Goal: Obtain resource: Download file/media

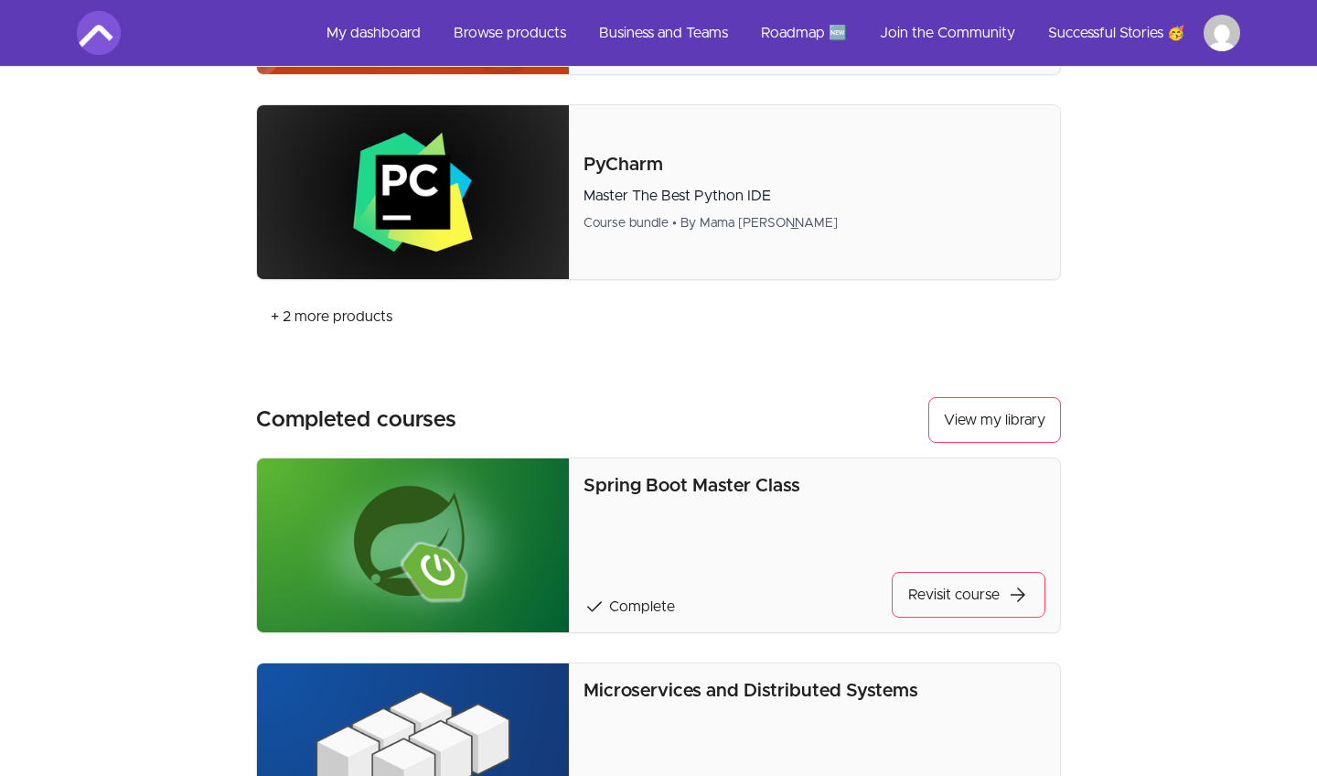
scroll to position [1429, 0]
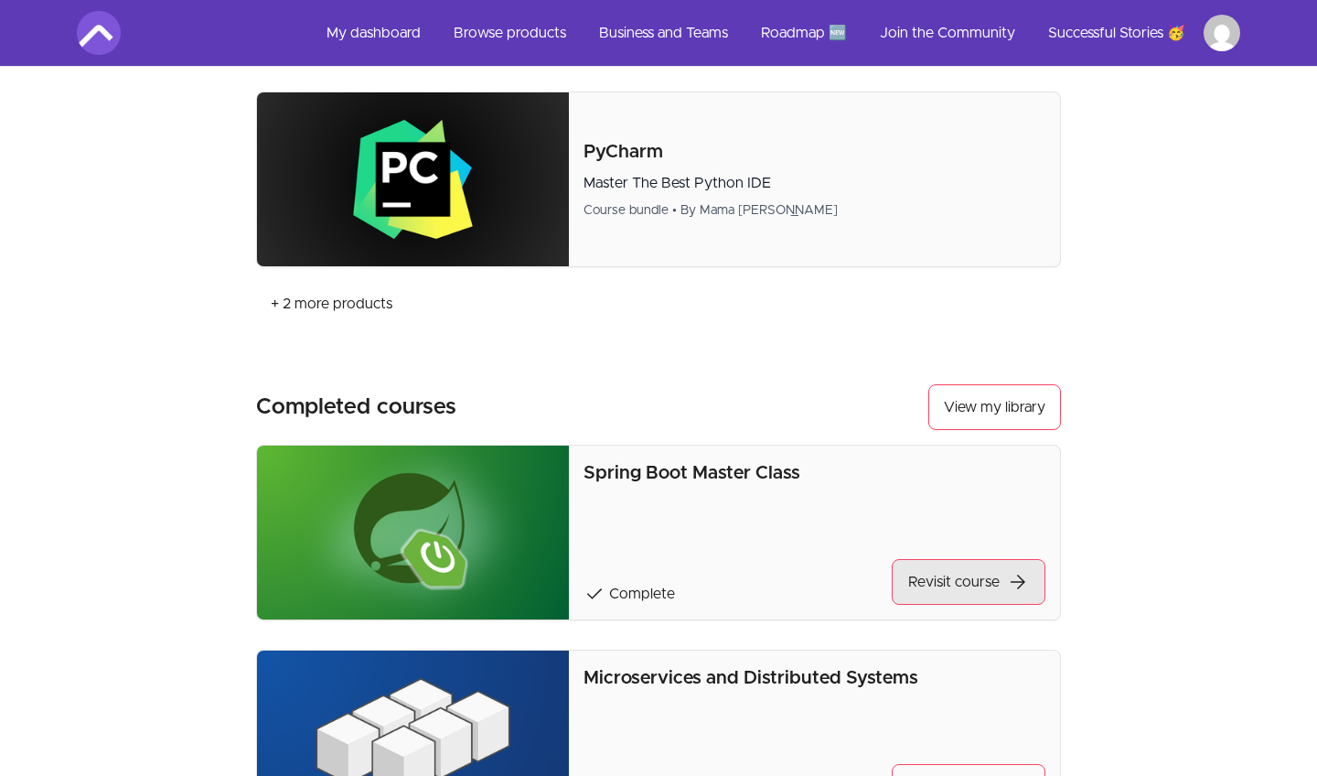
click at [967, 585] on link "Revisit course arrow_forward" at bounding box center [969, 582] width 154 height 46
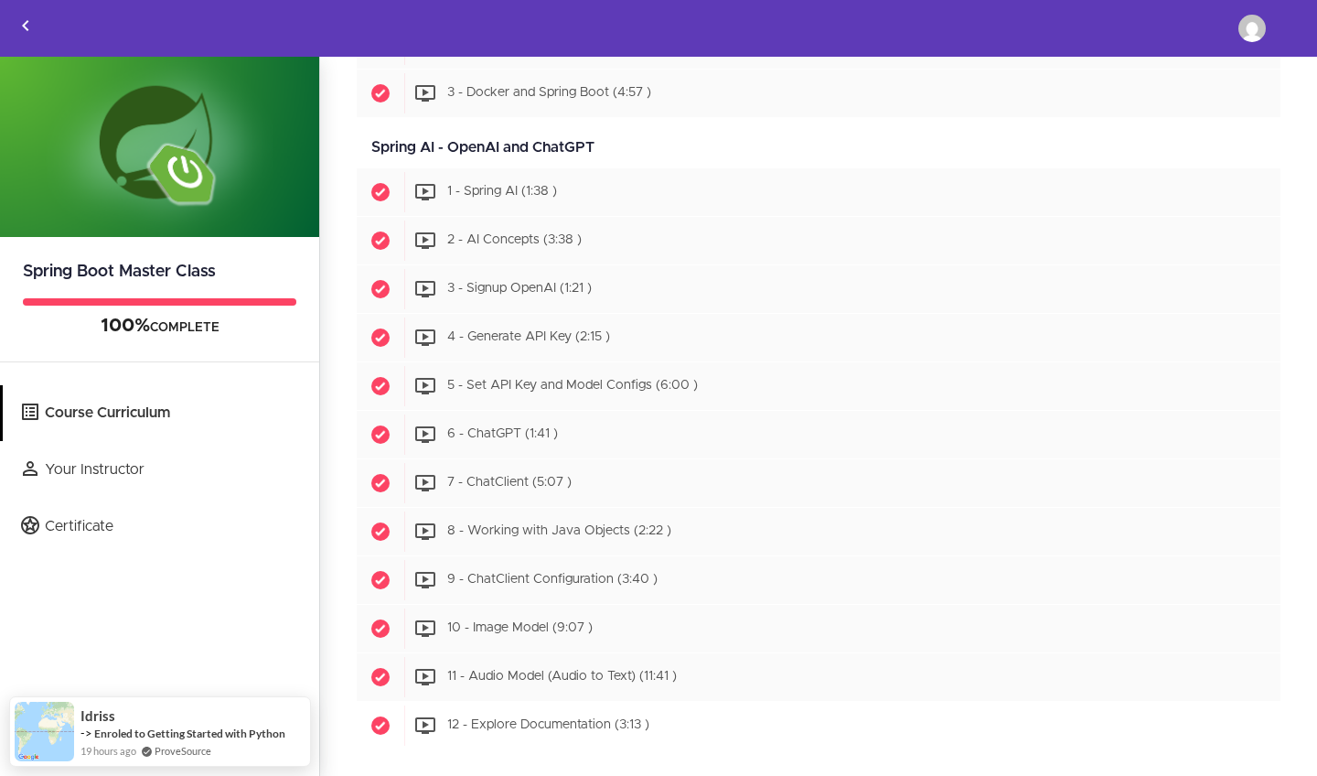
scroll to position [7852, 0]
click at [544, 720] on span "12 - Explore Documentation (3:13 )" at bounding box center [548, 725] width 202 height 13
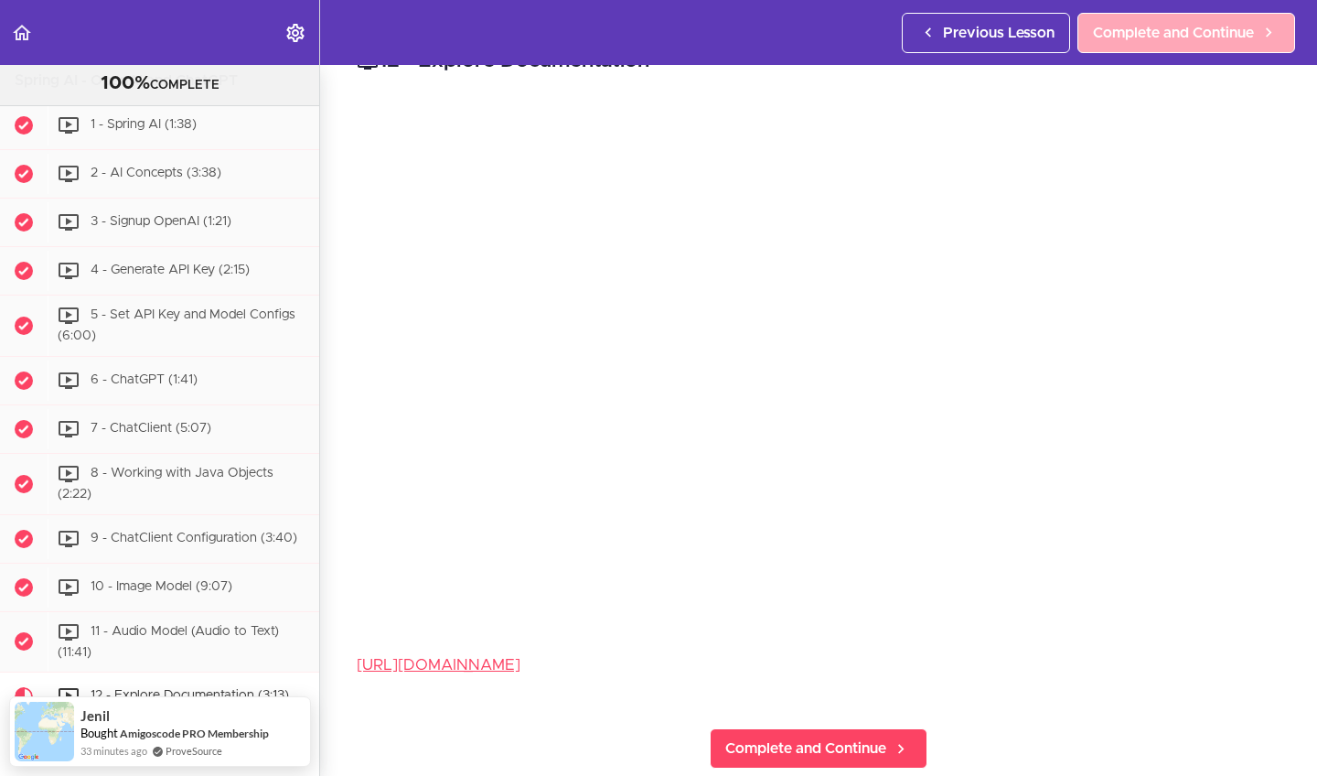
scroll to position [41, 0]
click at [1173, 27] on span "Complete and Continue" at bounding box center [1173, 33] width 161 height 22
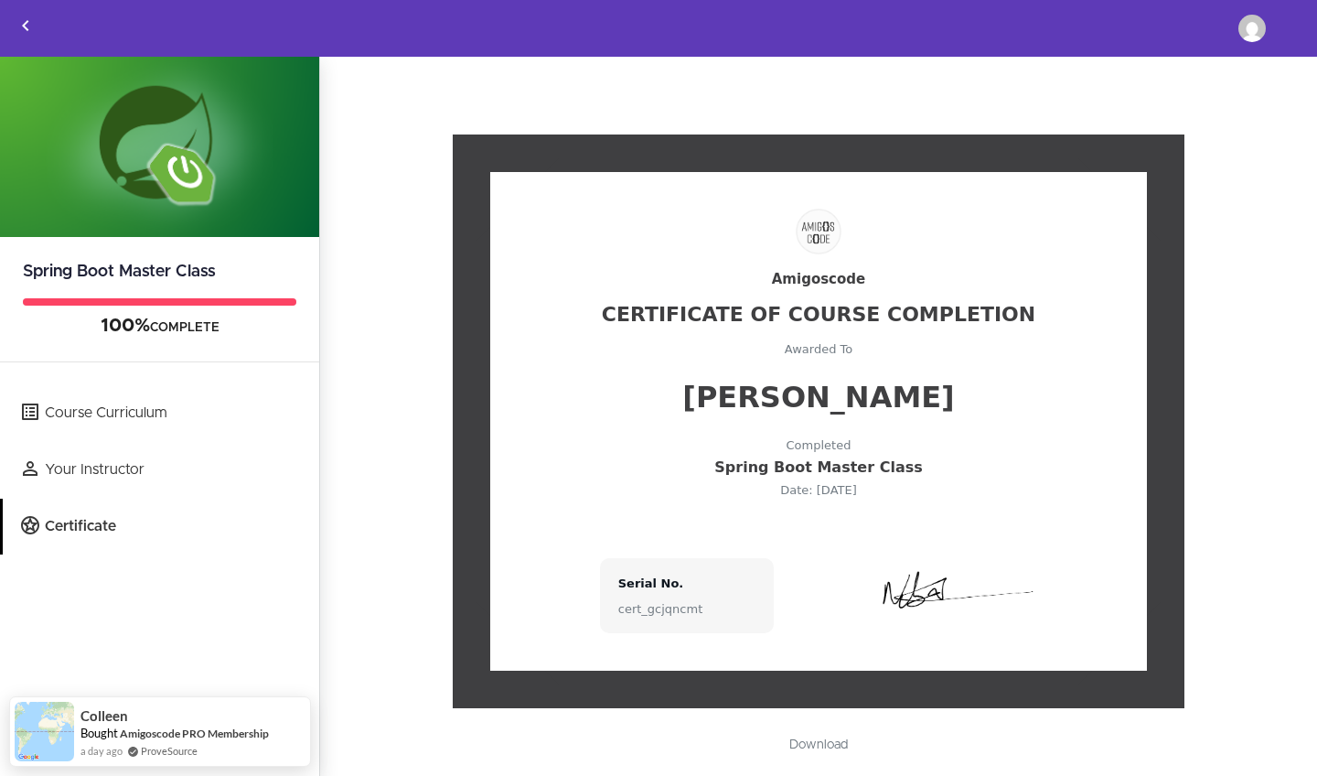
click at [822, 741] on link "Download" at bounding box center [818, 744] width 95 height 31
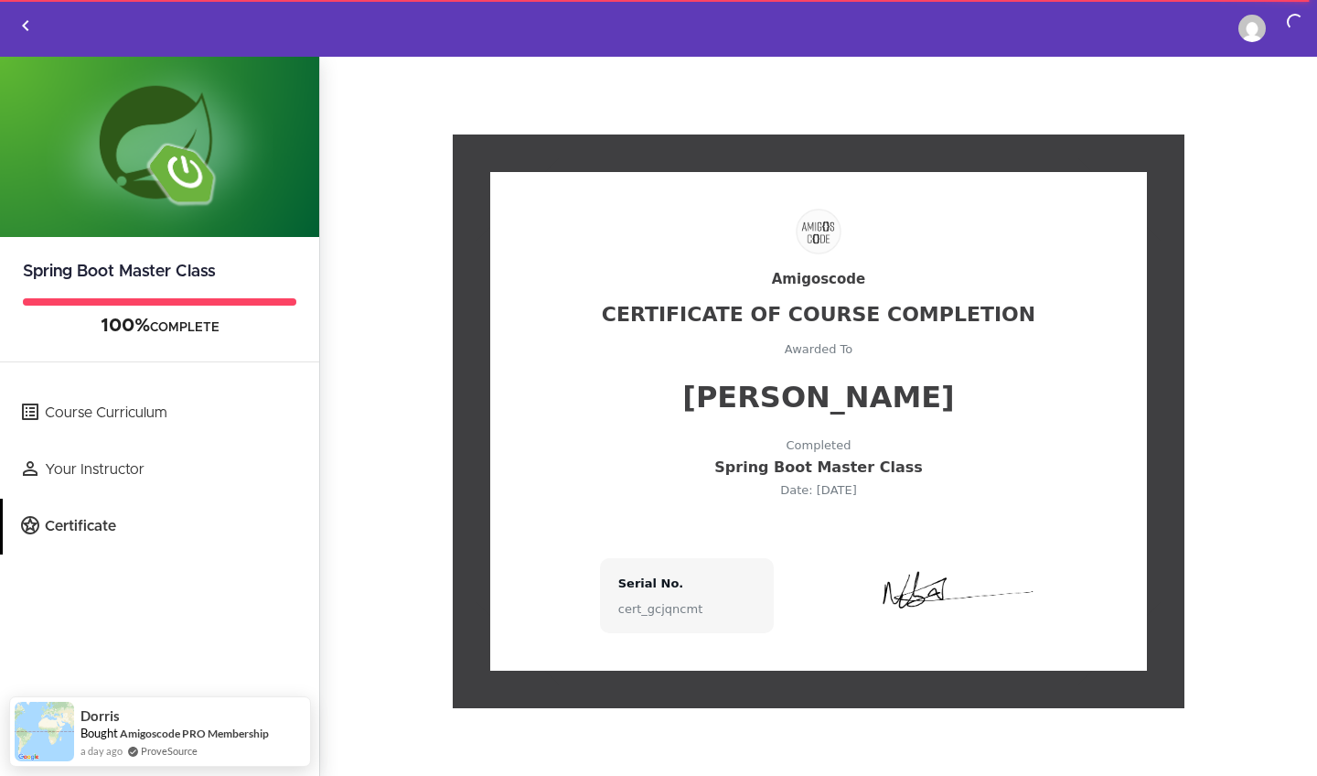
click at [23, 35] on icon "Back to courses" at bounding box center [26, 26] width 22 height 22
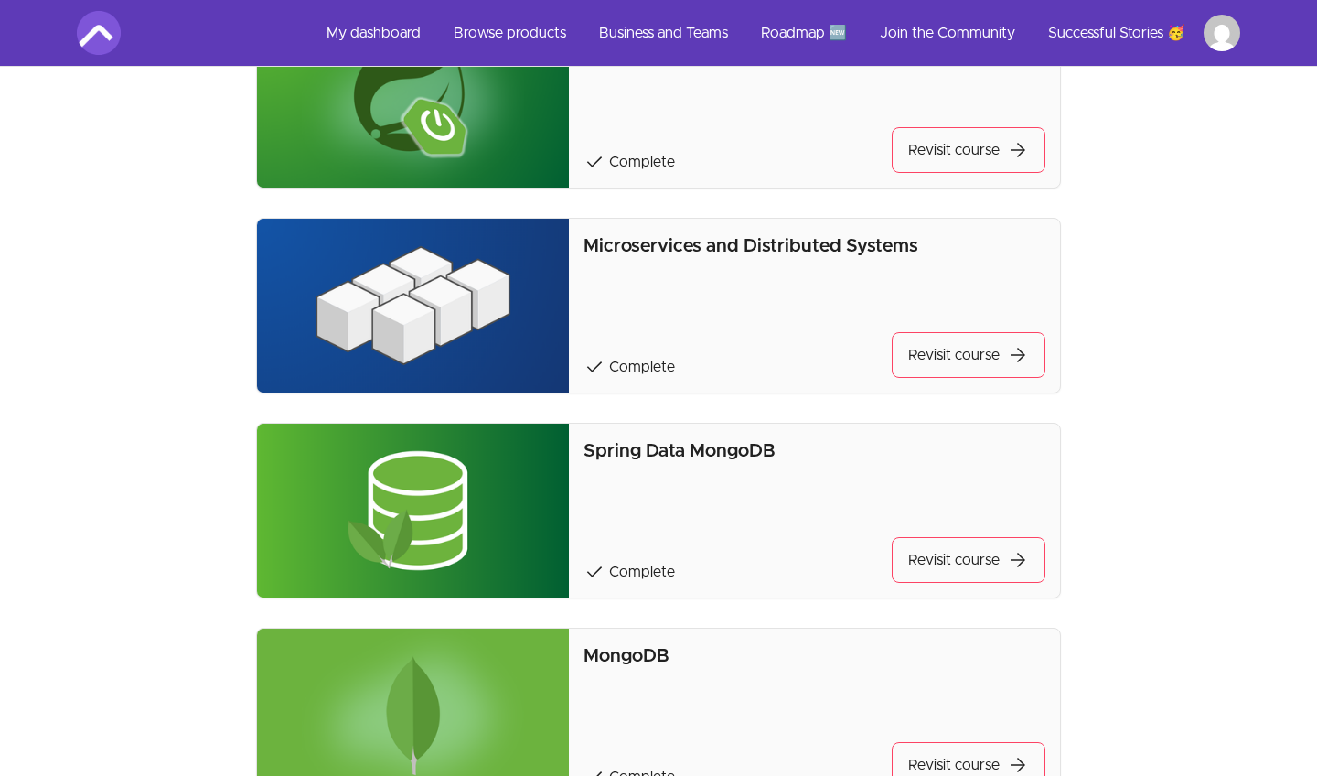
scroll to position [1933, 0]
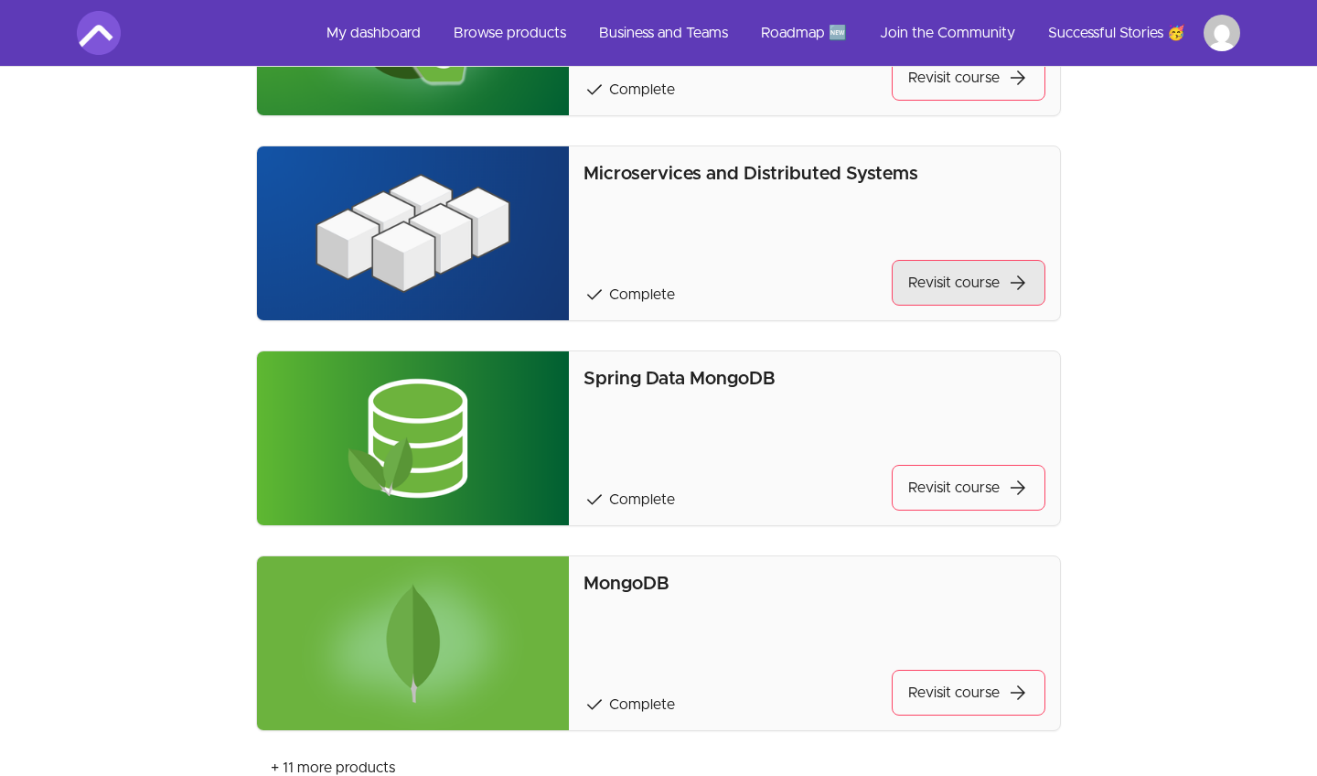
click at [947, 283] on link "Revisit course arrow_forward" at bounding box center [969, 283] width 154 height 46
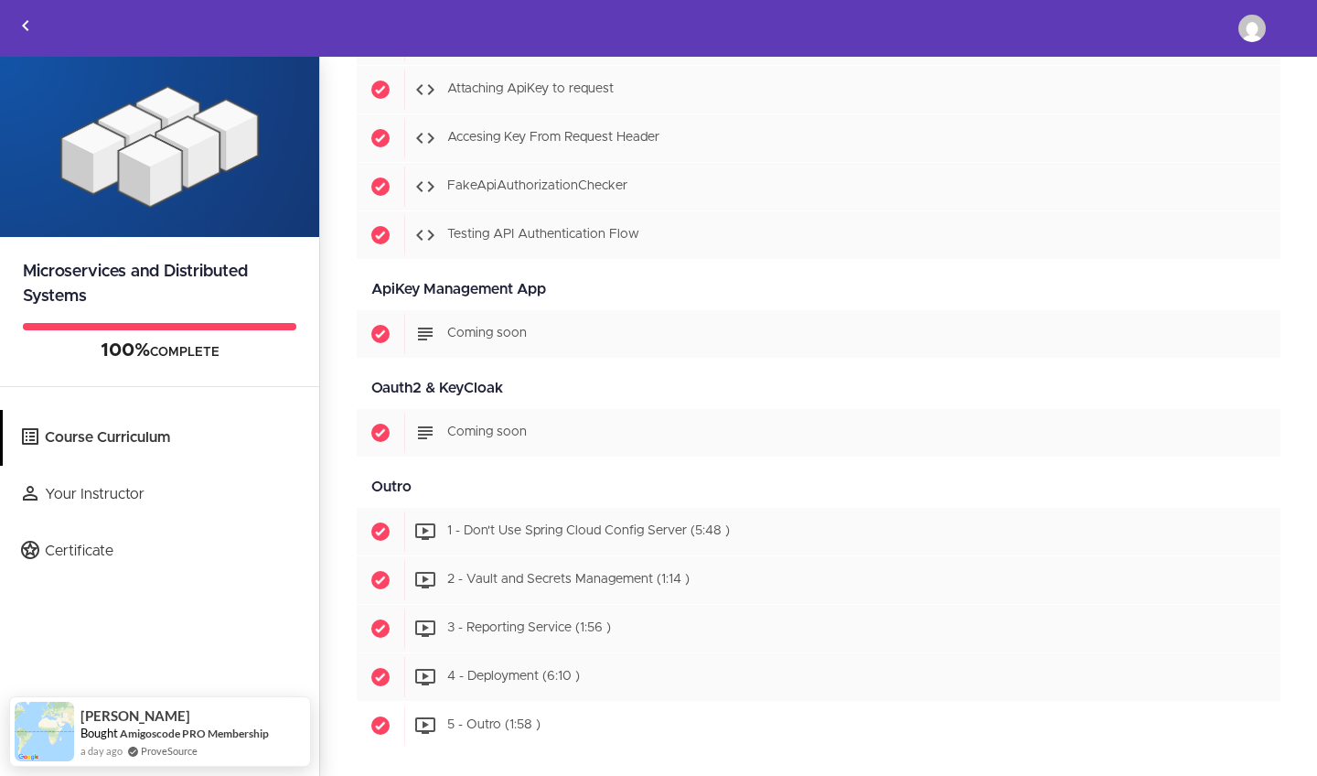
scroll to position [9649, 0]
click at [533, 712] on div "Start 5 - Outro (1:58 )" at bounding box center [842, 725] width 876 height 40
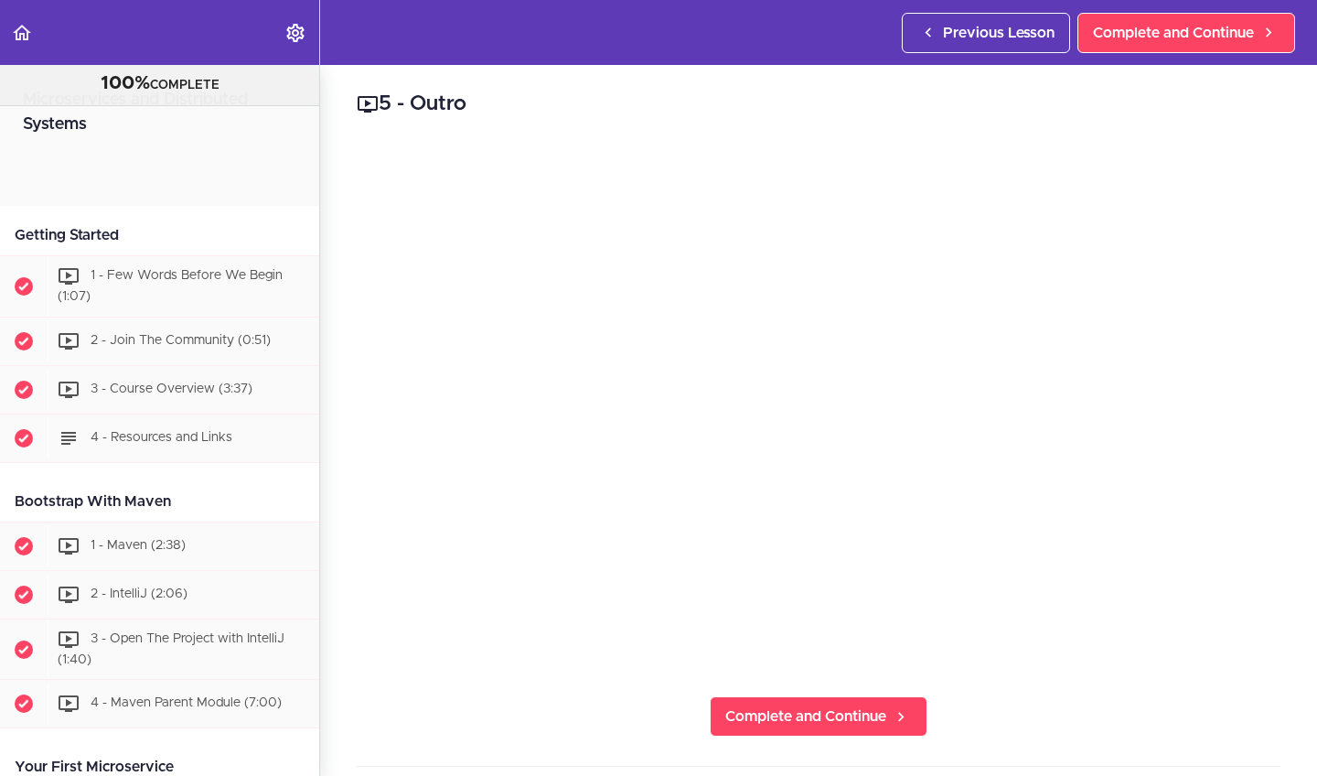
scroll to position [10397, 0]
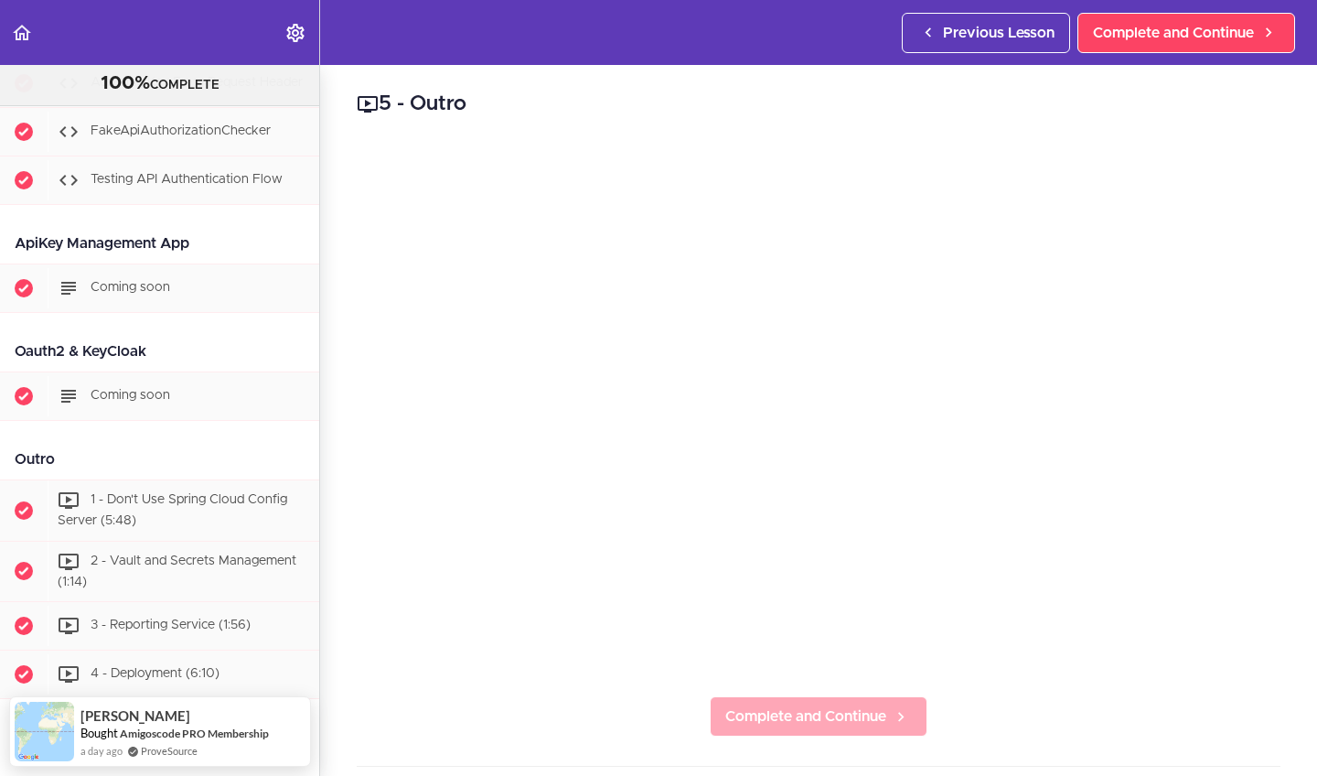
click at [764, 710] on span "Complete and Continue" at bounding box center [805, 716] width 161 height 22
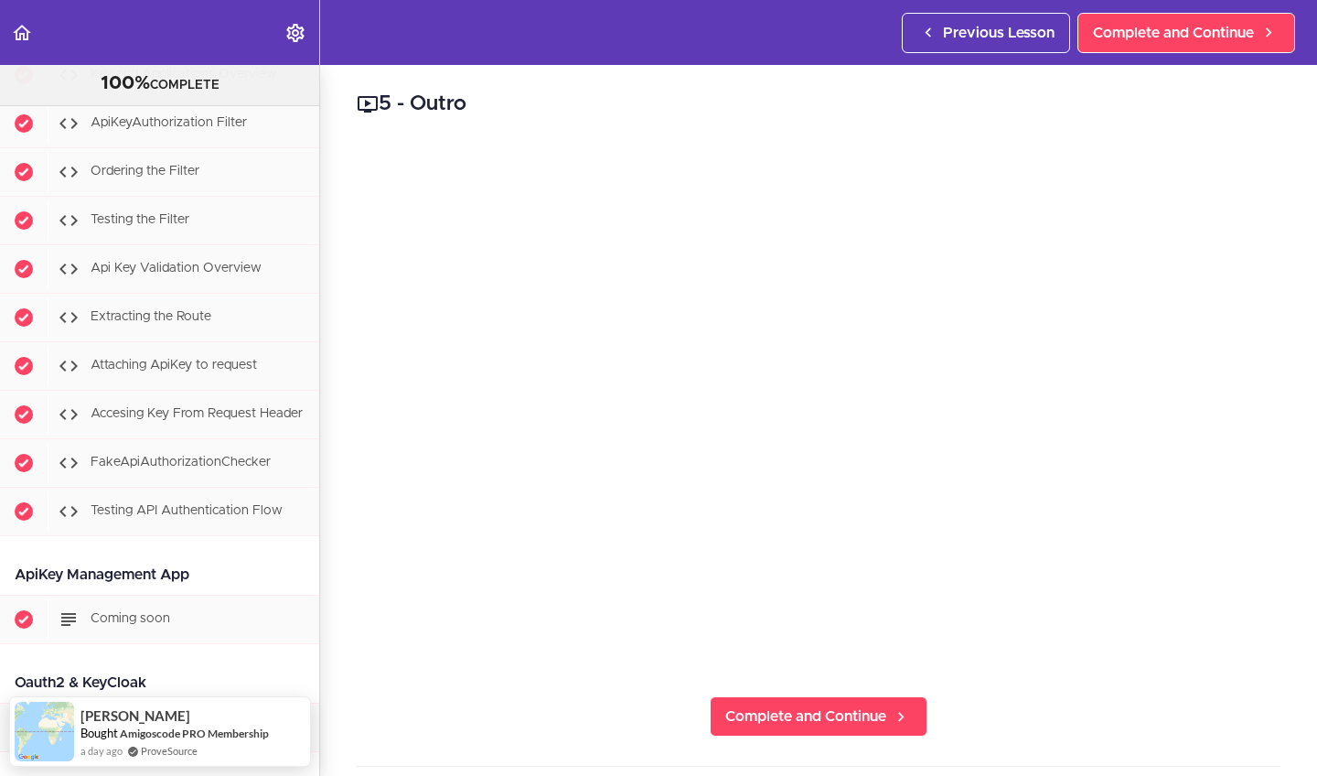
scroll to position [10009, 0]
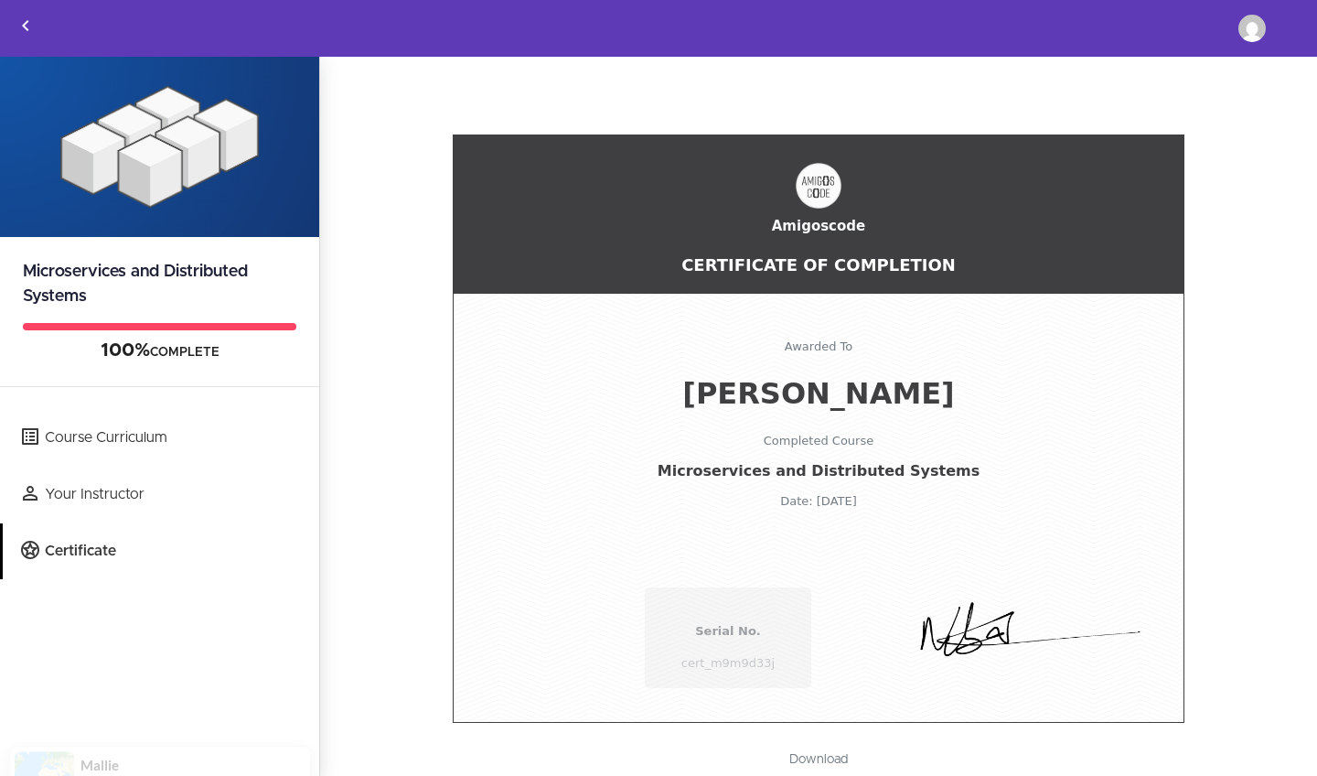
drag, startPoint x: 799, startPoint y: 501, endPoint x: 880, endPoint y: 501, distance: 80.5
click at [880, 501] on span "Date: [DATE]" at bounding box center [818, 501] width 711 height 14
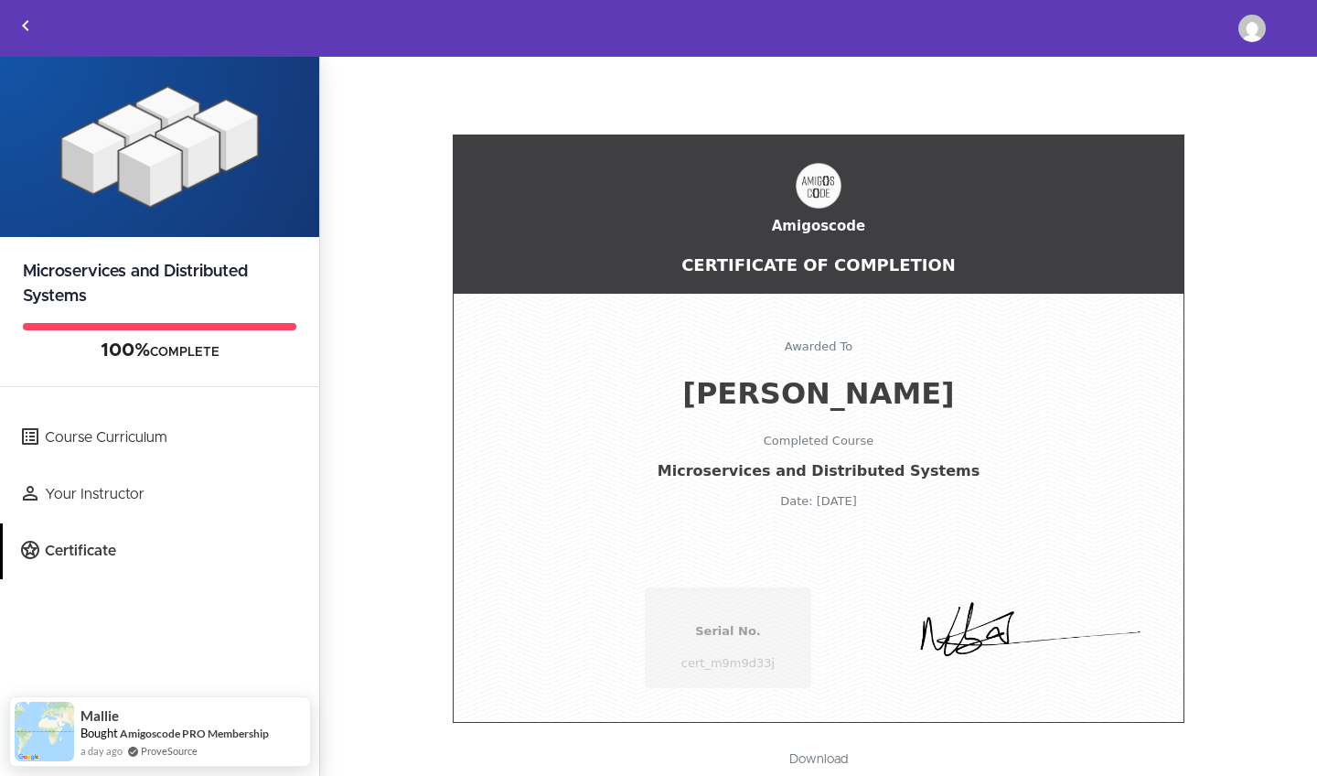
click at [819, 763] on link "Download" at bounding box center [818, 759] width 95 height 31
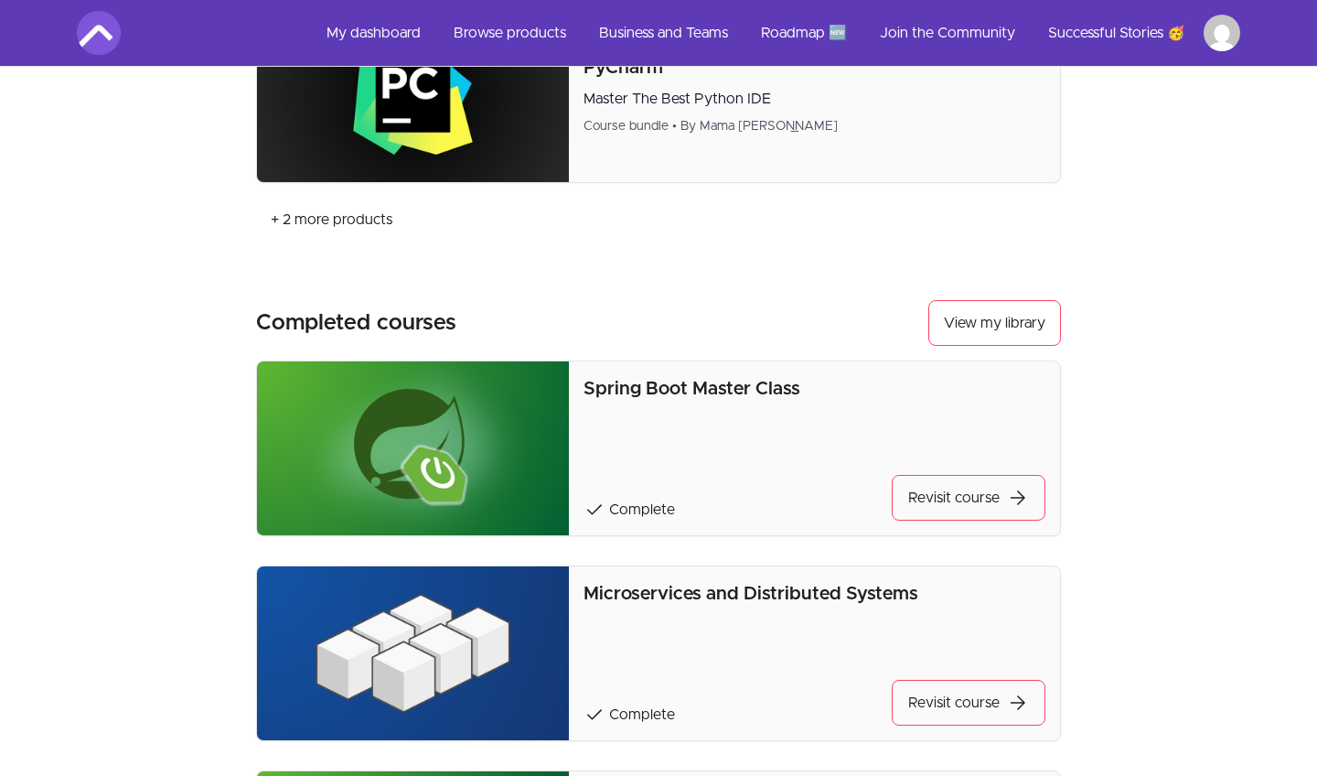
scroll to position [1515, 0]
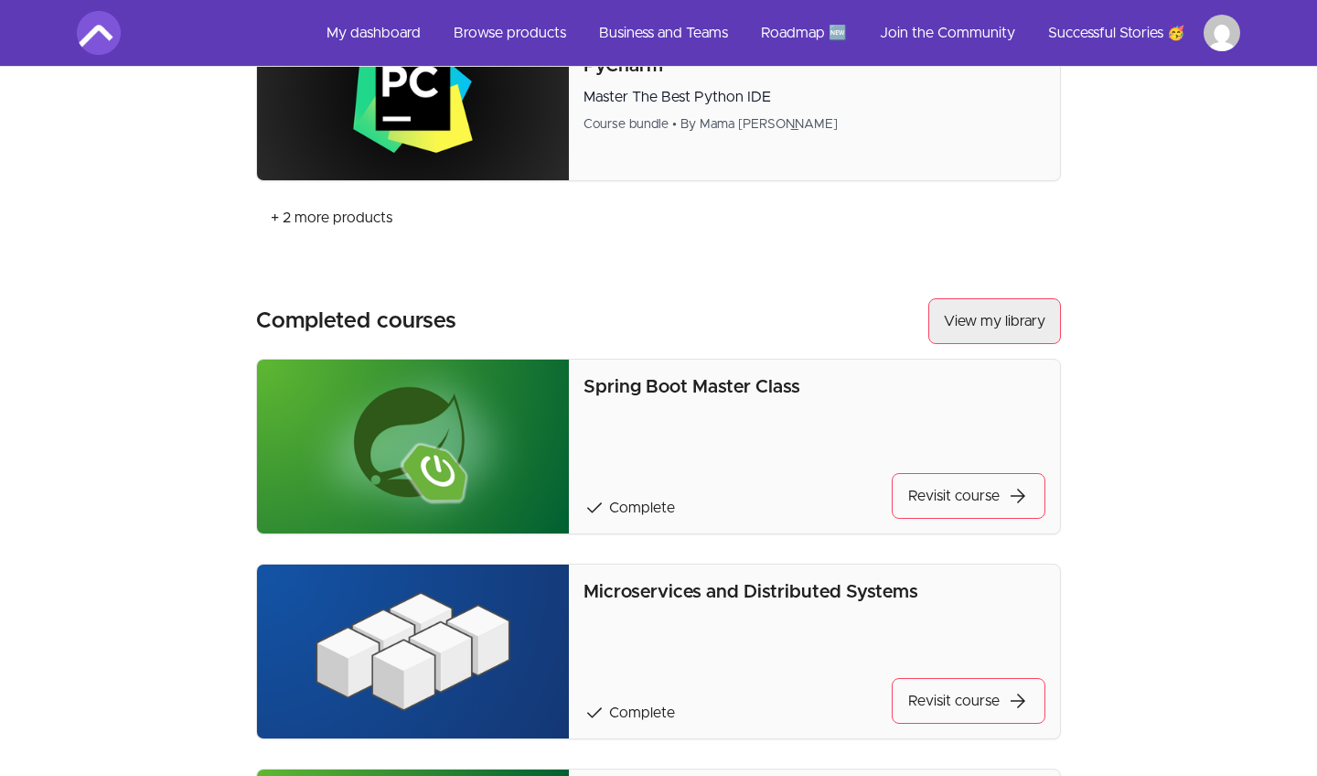
click at [961, 322] on link "View my library" at bounding box center [994, 321] width 133 height 46
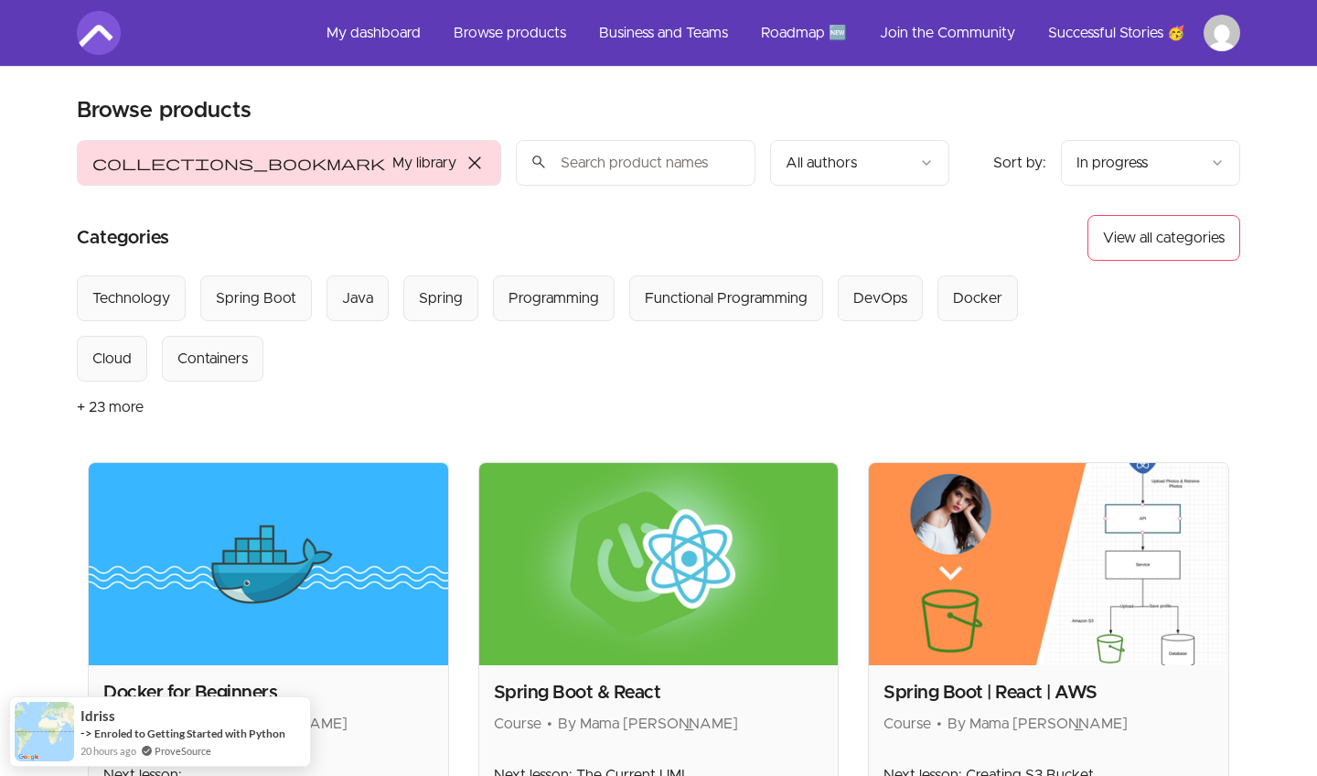
drag, startPoint x: 702, startPoint y: 5, endPoint x: 599, endPoint y: 336, distance: 345.9
click at [599, 336] on div "Select from all categories: Technology Spring Boot Java Spring Programming Func…" at bounding box center [583, 328] width 1013 height 106
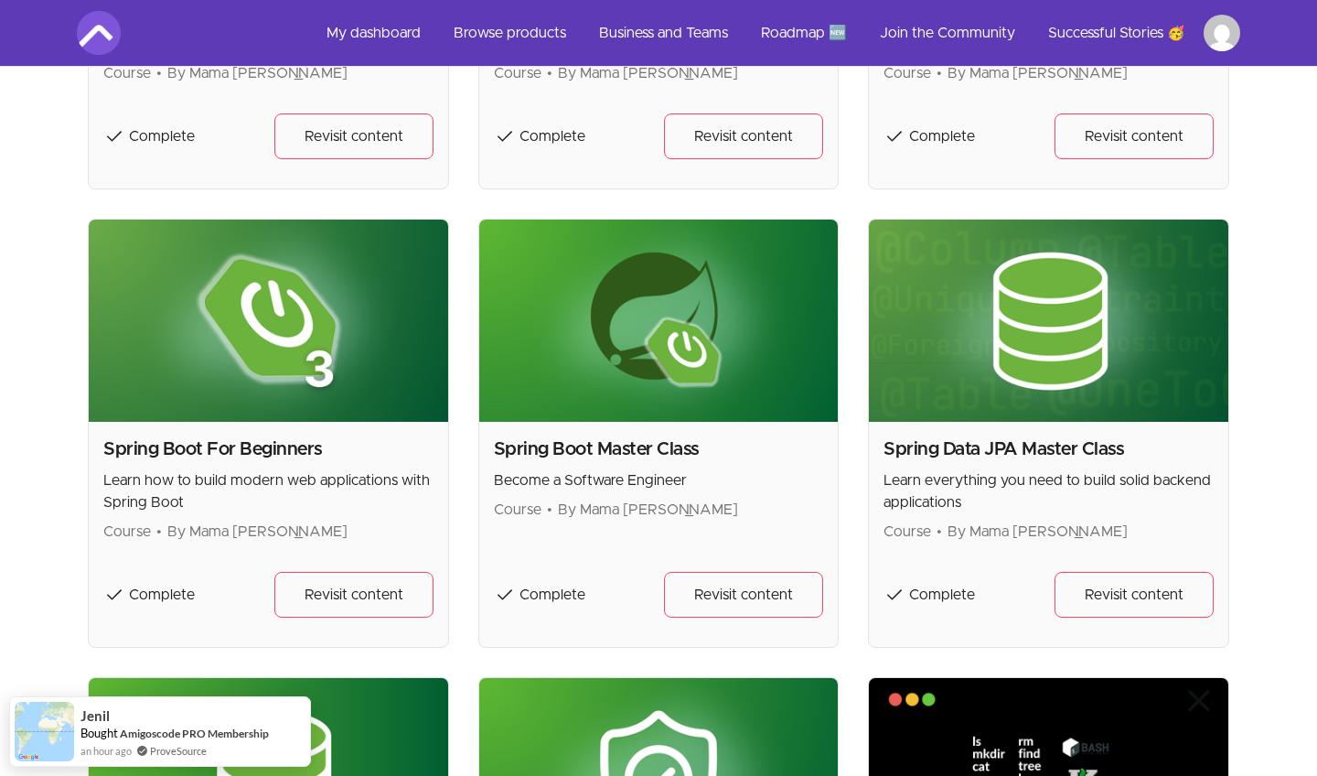
scroll to position [2071, 0]
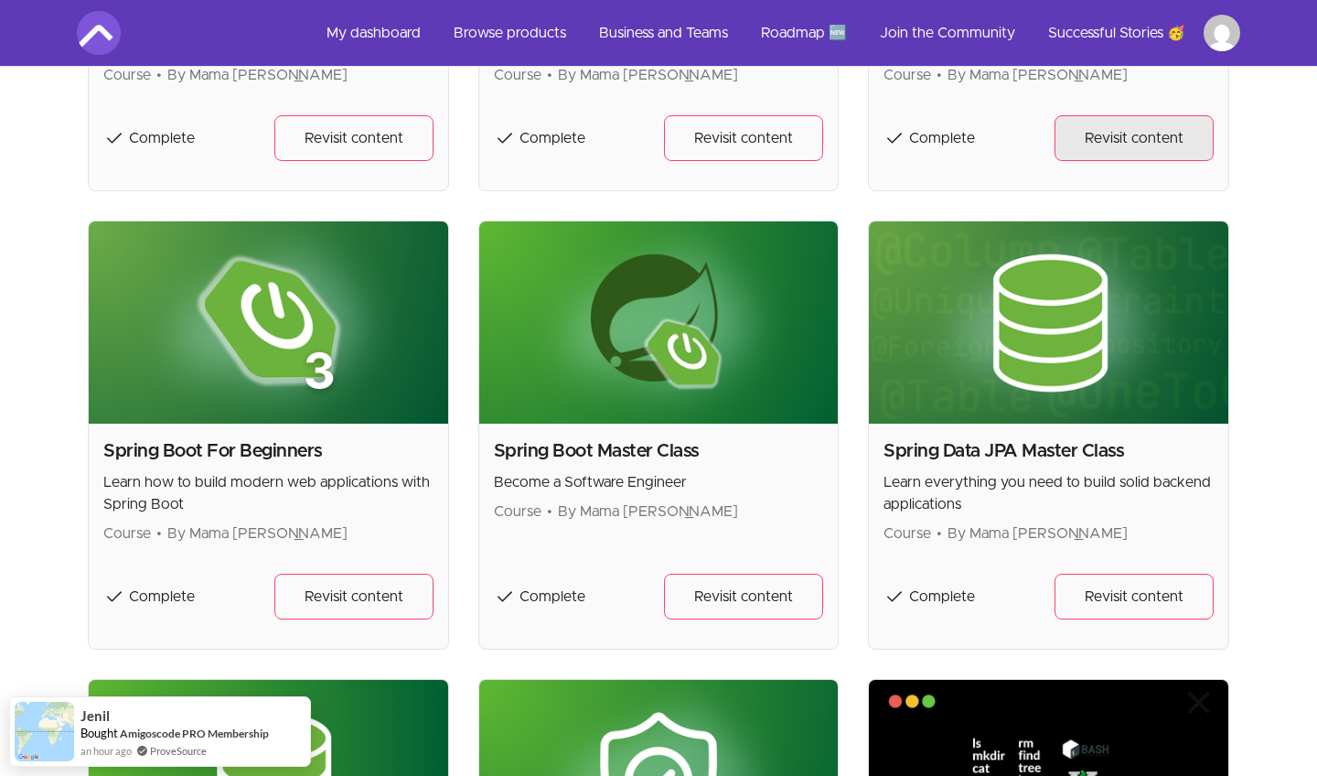
click at [1093, 145] on span "Revisit content" at bounding box center [1134, 138] width 99 height 22
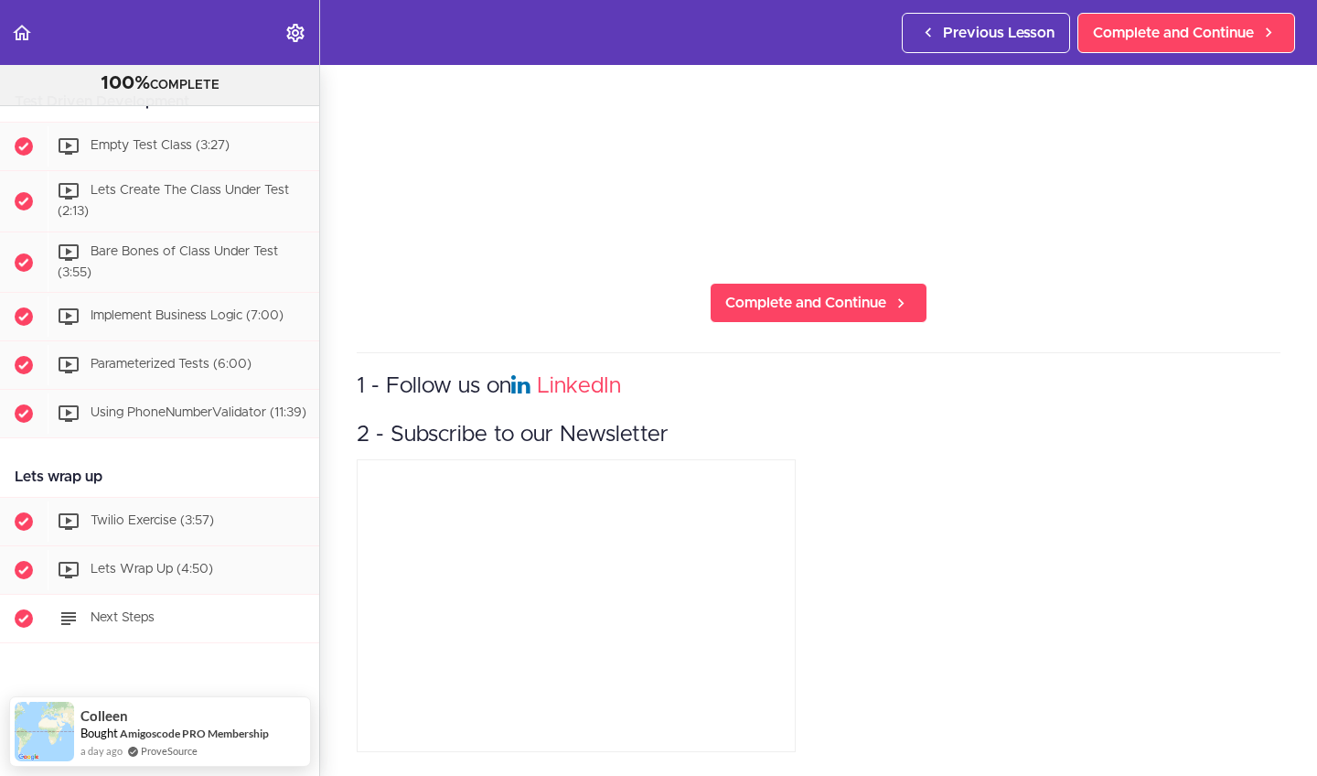
scroll to position [413, 0]
click at [178, 622] on div "Next Steps" at bounding box center [184, 618] width 272 height 40
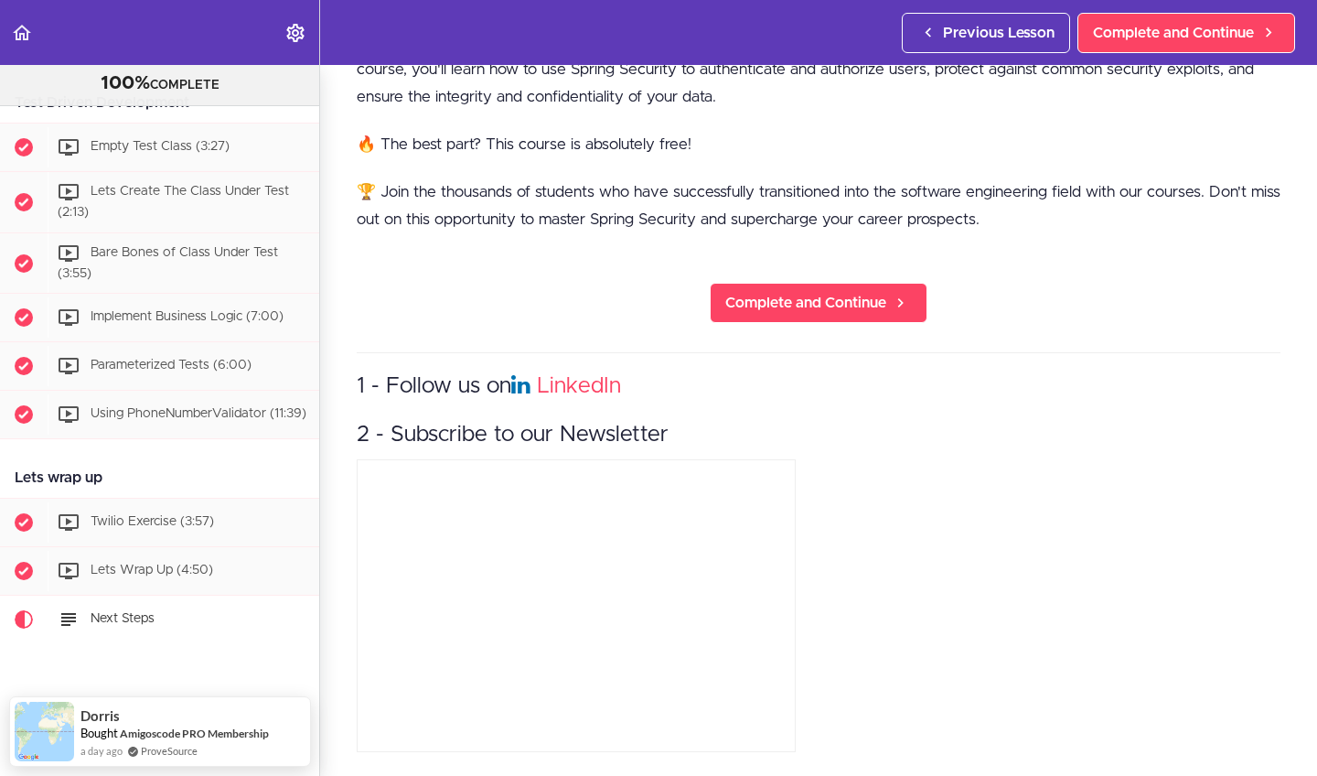
scroll to position [452, 0]
click at [814, 309] on span "Complete and Continue" at bounding box center [805, 303] width 161 height 22
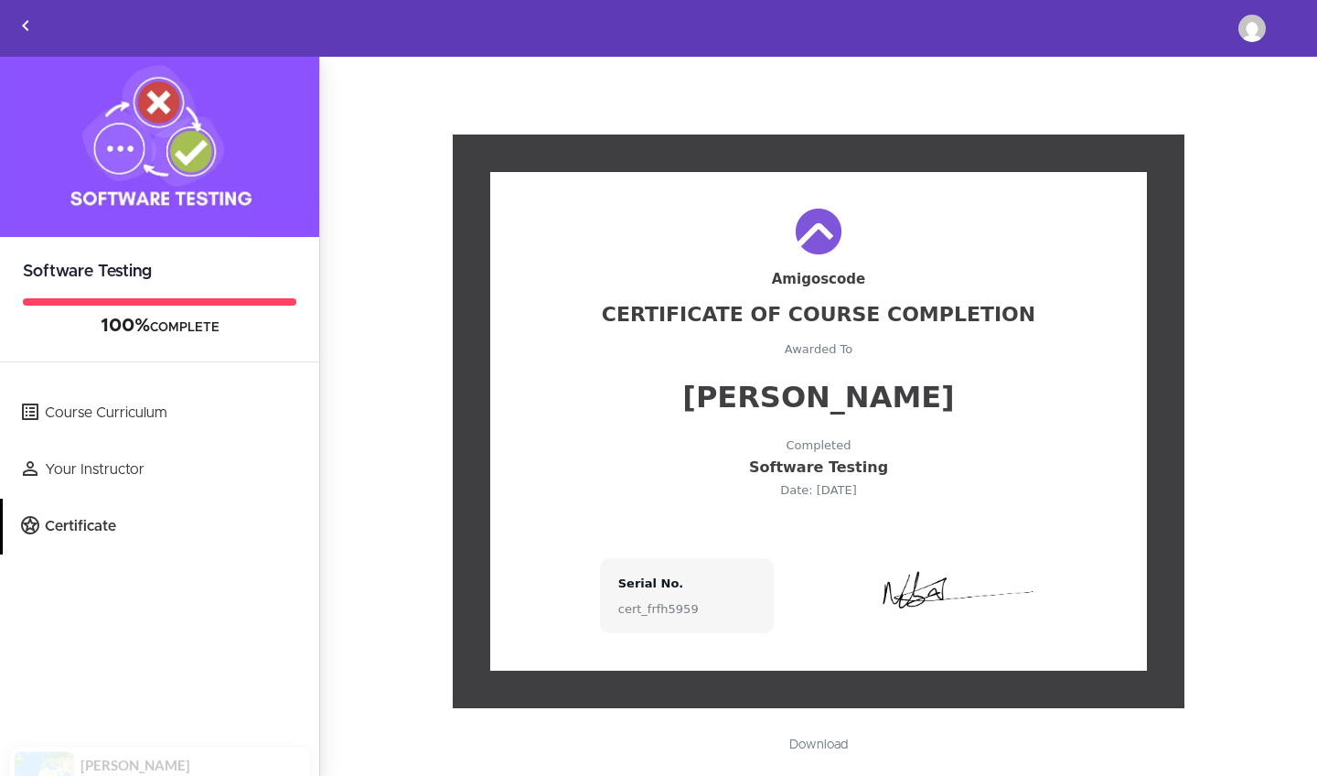
click at [818, 746] on link "Download" at bounding box center [818, 744] width 95 height 31
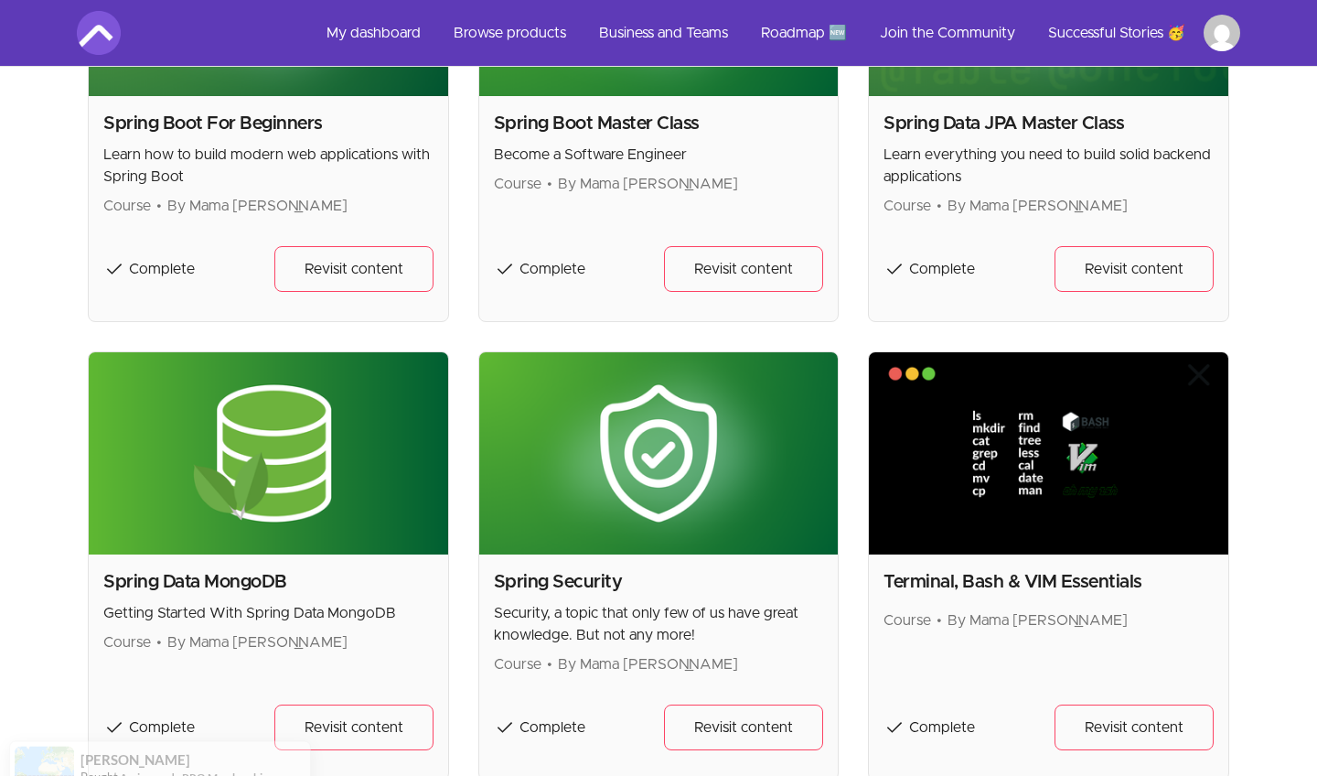
scroll to position [2371, 0]
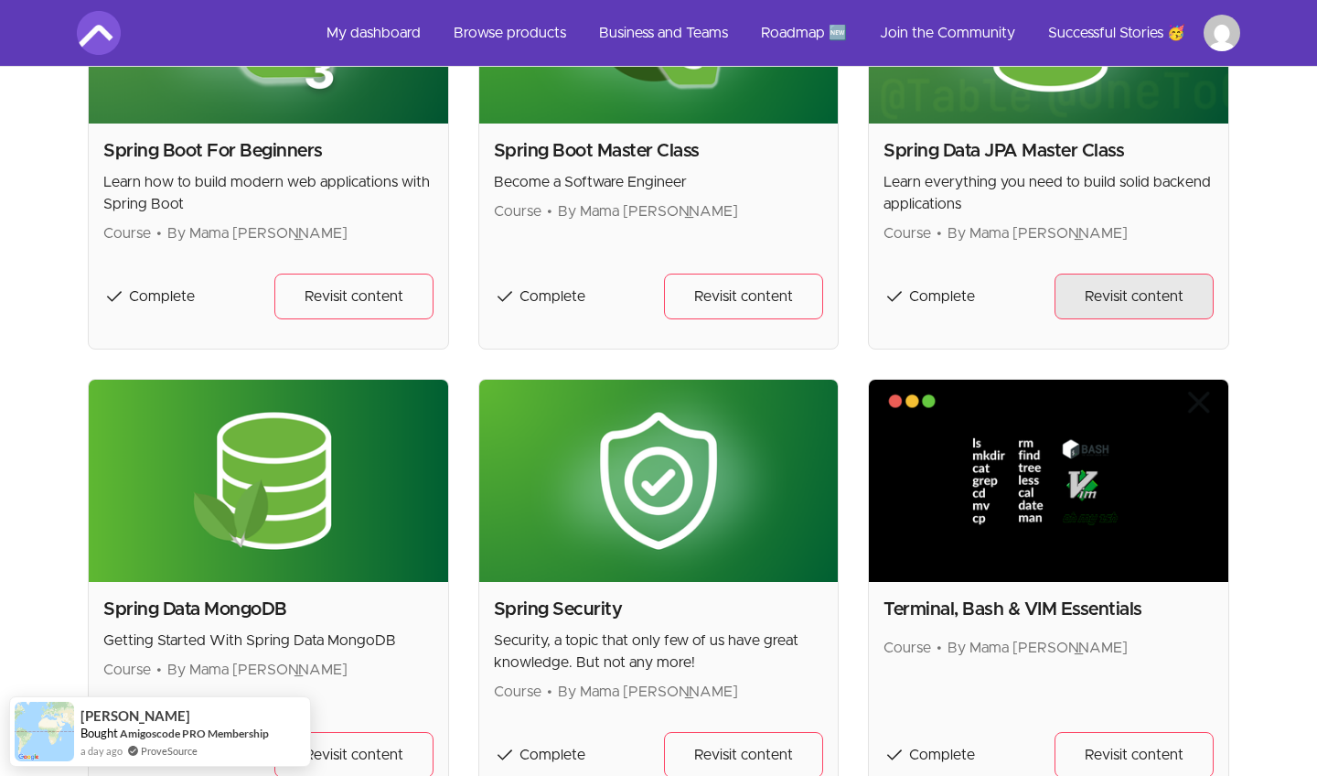
click at [1118, 304] on span "Revisit content" at bounding box center [1134, 296] width 99 height 22
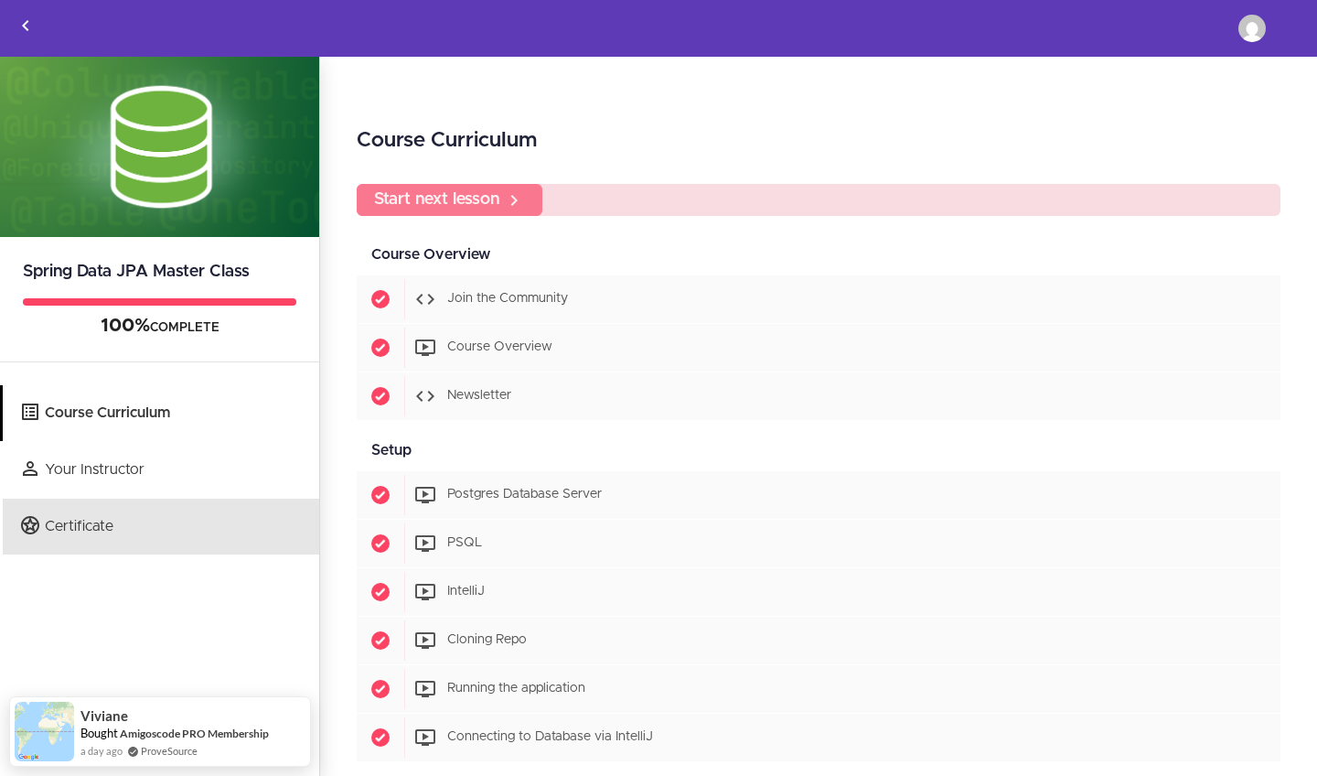
click at [98, 537] on link "Certificate" at bounding box center [161, 526] width 316 height 56
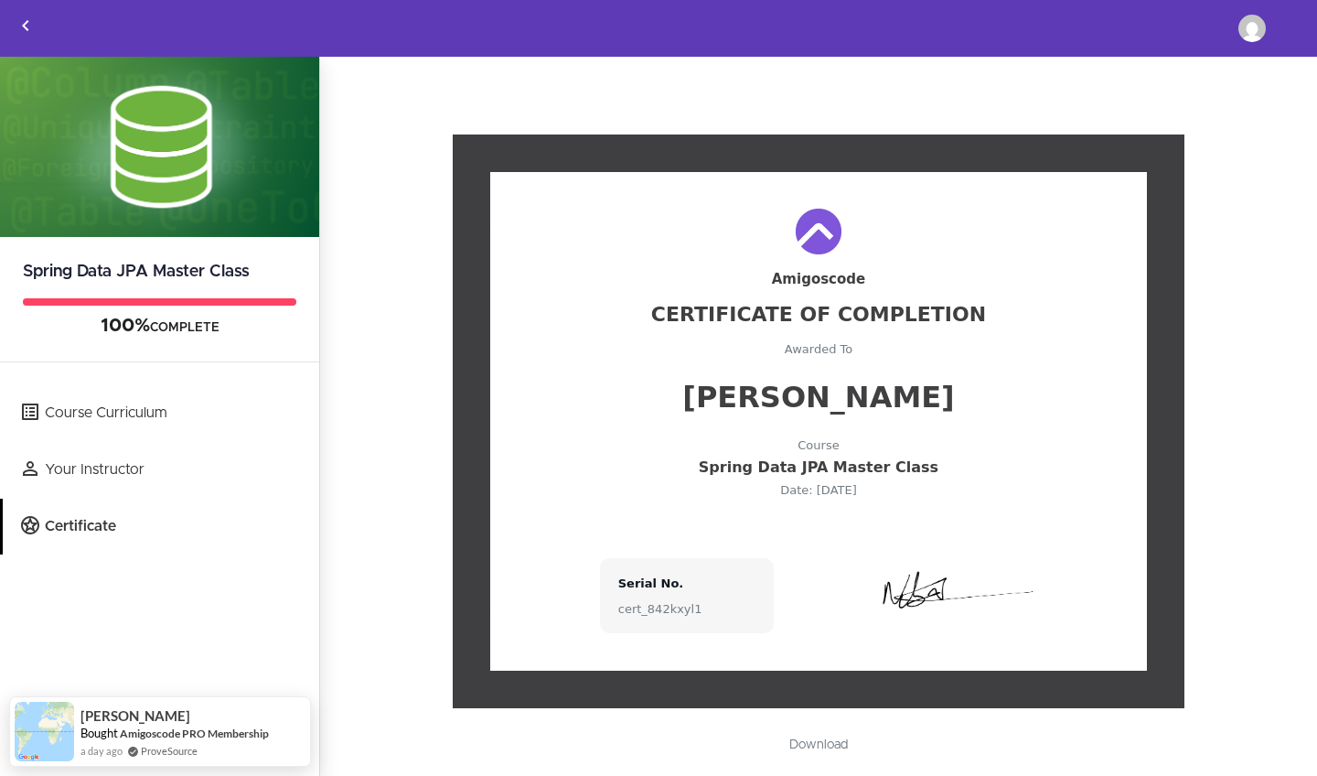
click at [817, 749] on link "Download" at bounding box center [818, 744] width 95 height 31
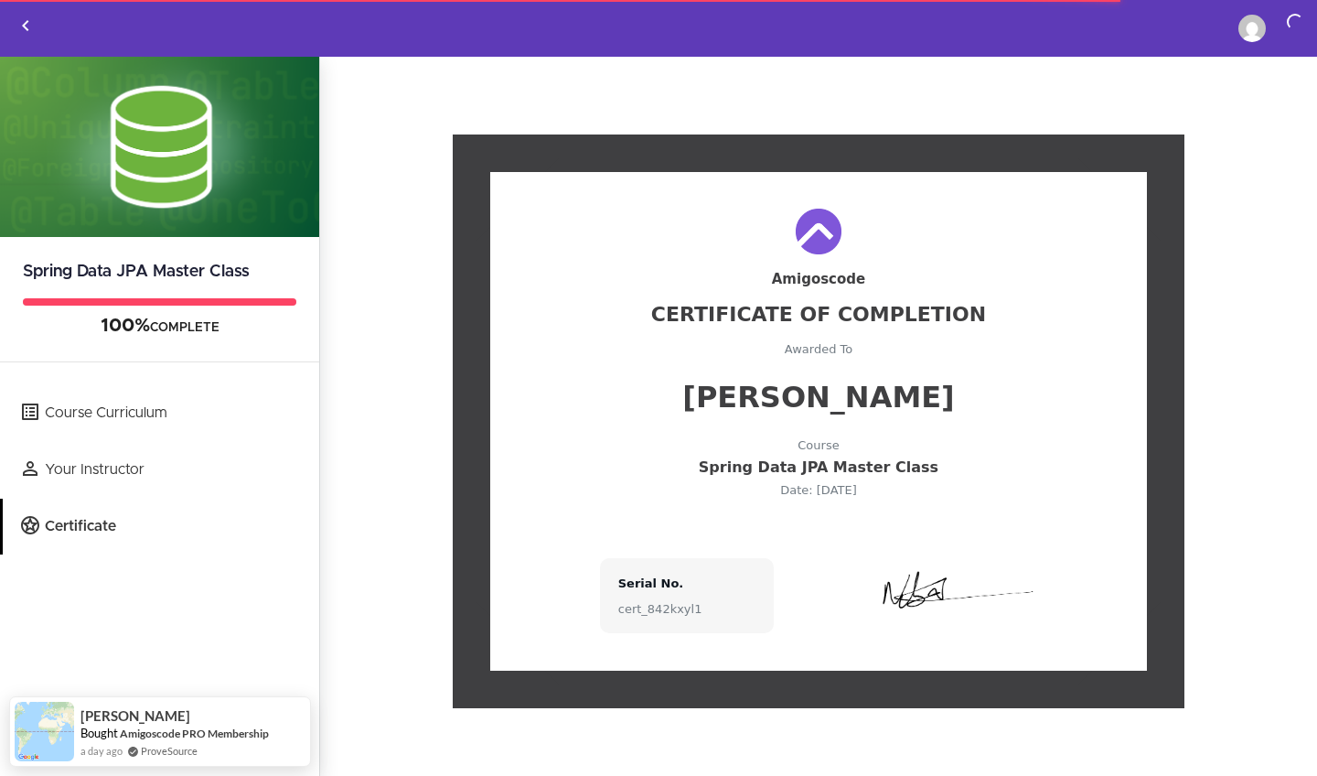
click at [638, 542] on div "Amigoscode Certificate Of Completion Awarded To Davide Bianco Course Spring Dat…" at bounding box center [818, 421] width 657 height 498
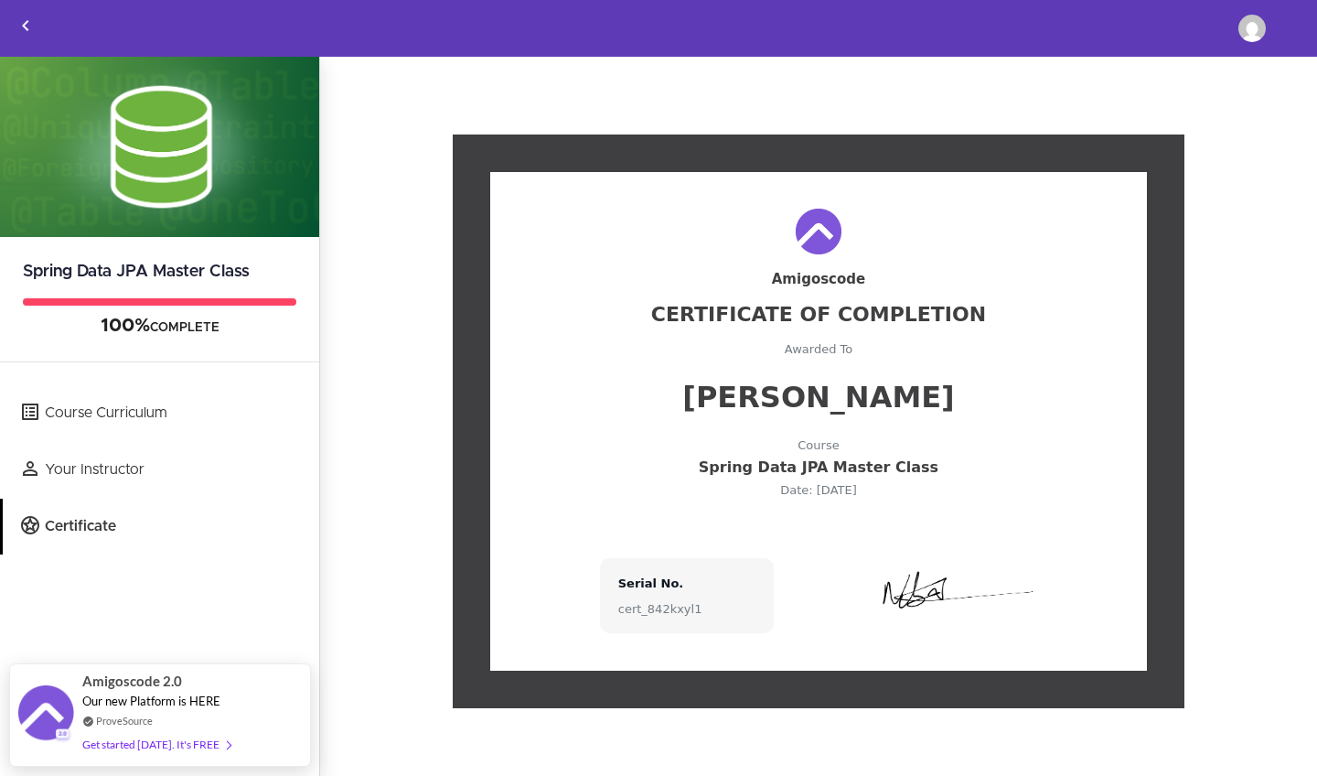
click at [101, 527] on link "Certificate" at bounding box center [161, 526] width 316 height 56
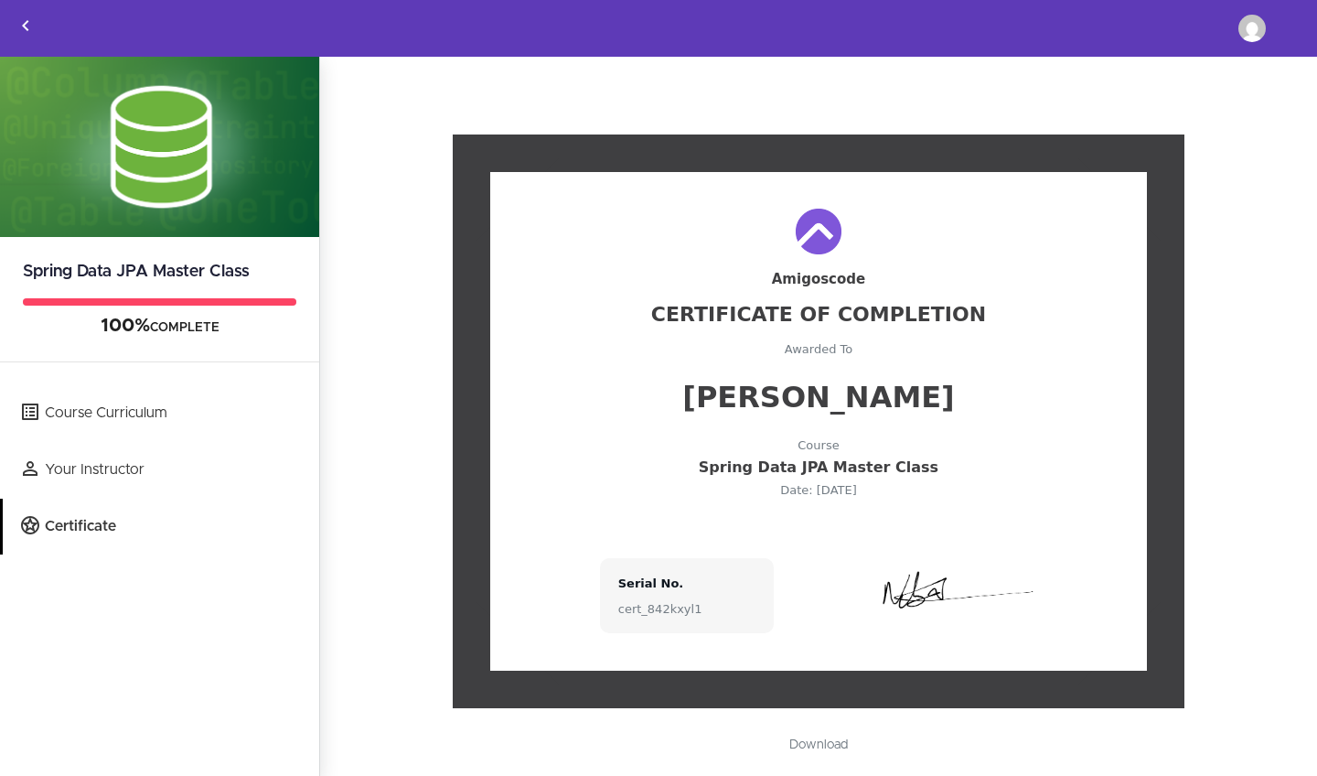
click at [817, 742] on link "Download" at bounding box center [818, 744] width 95 height 31
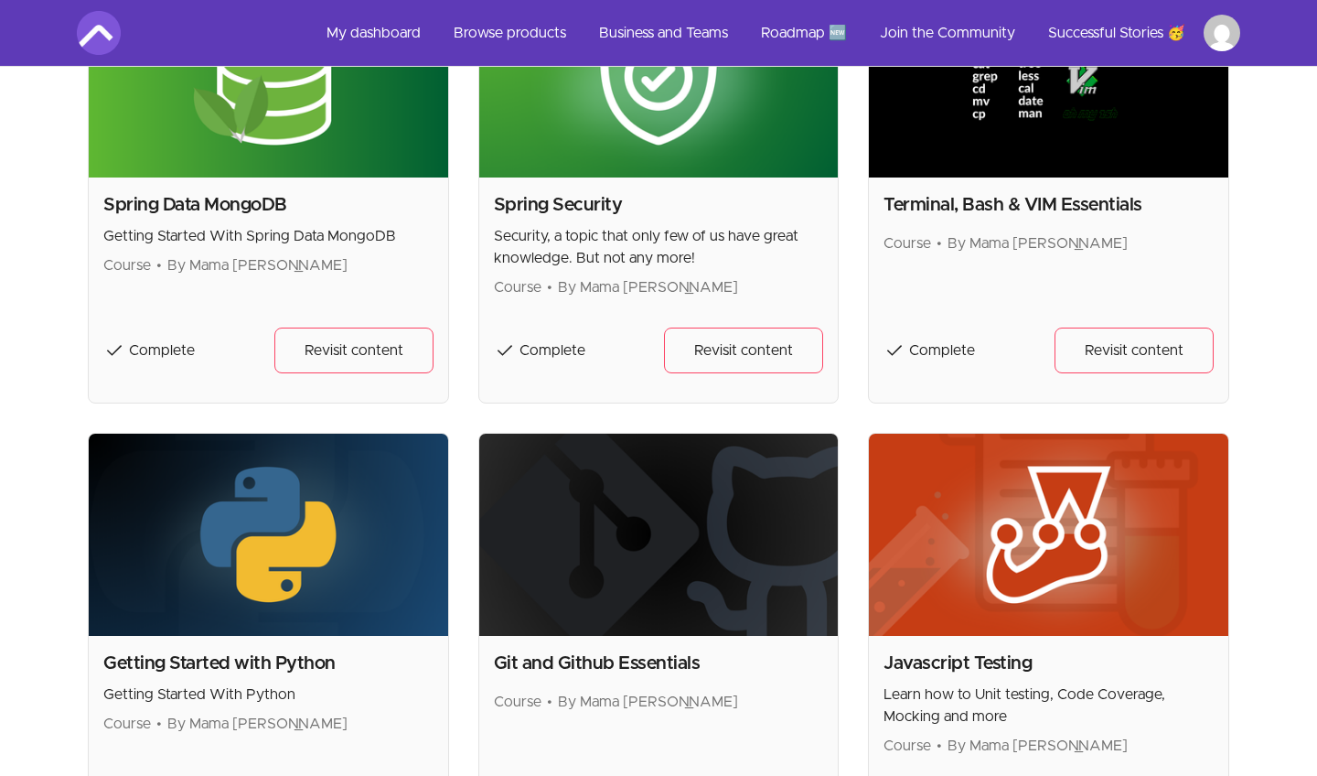
scroll to position [2747, 0]
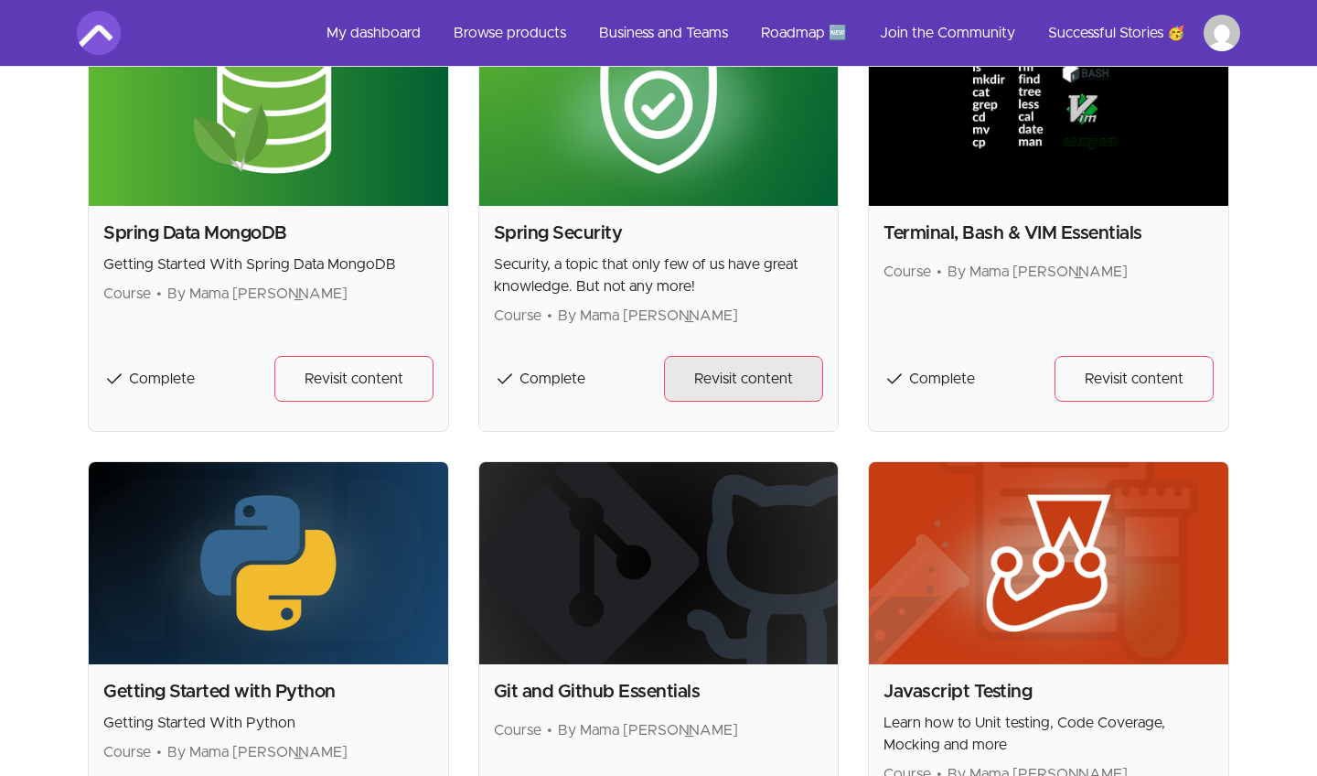
click at [724, 374] on span "Revisit content" at bounding box center [743, 379] width 99 height 22
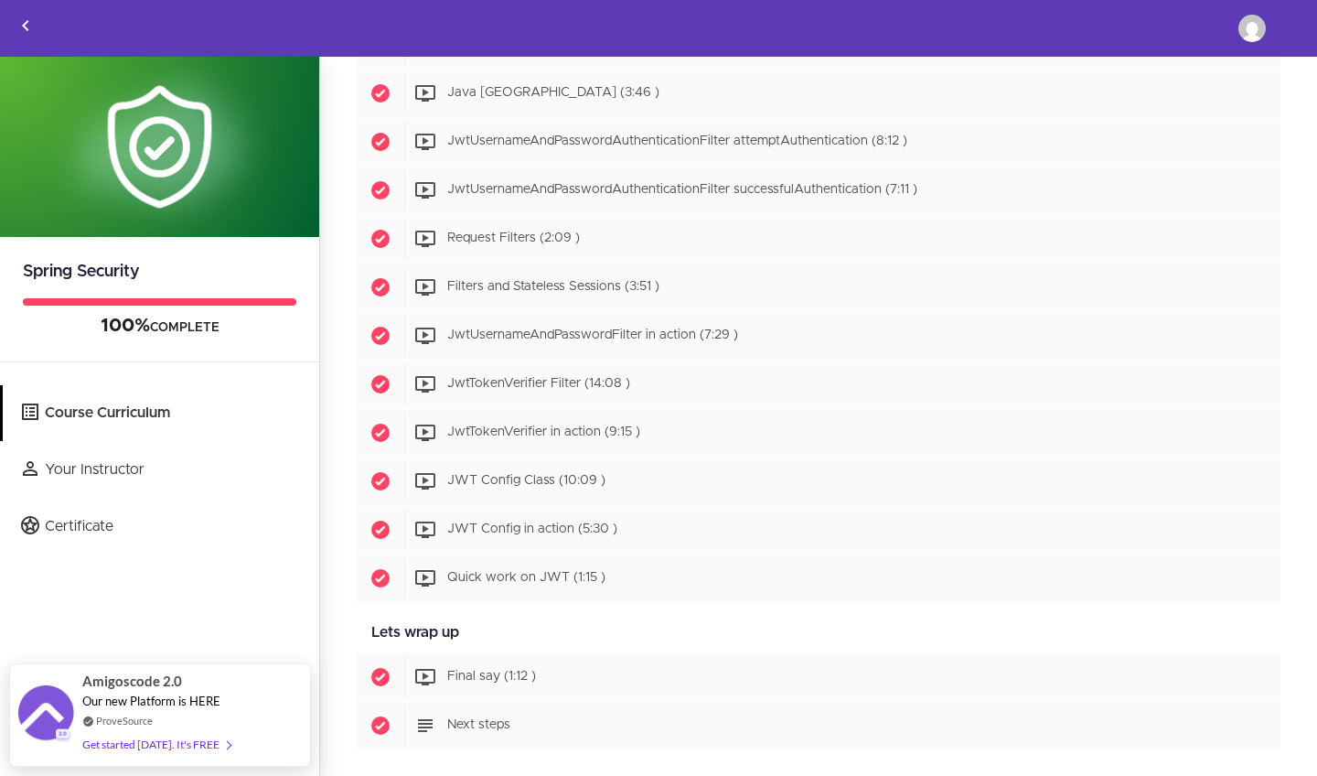
scroll to position [3030, 0]
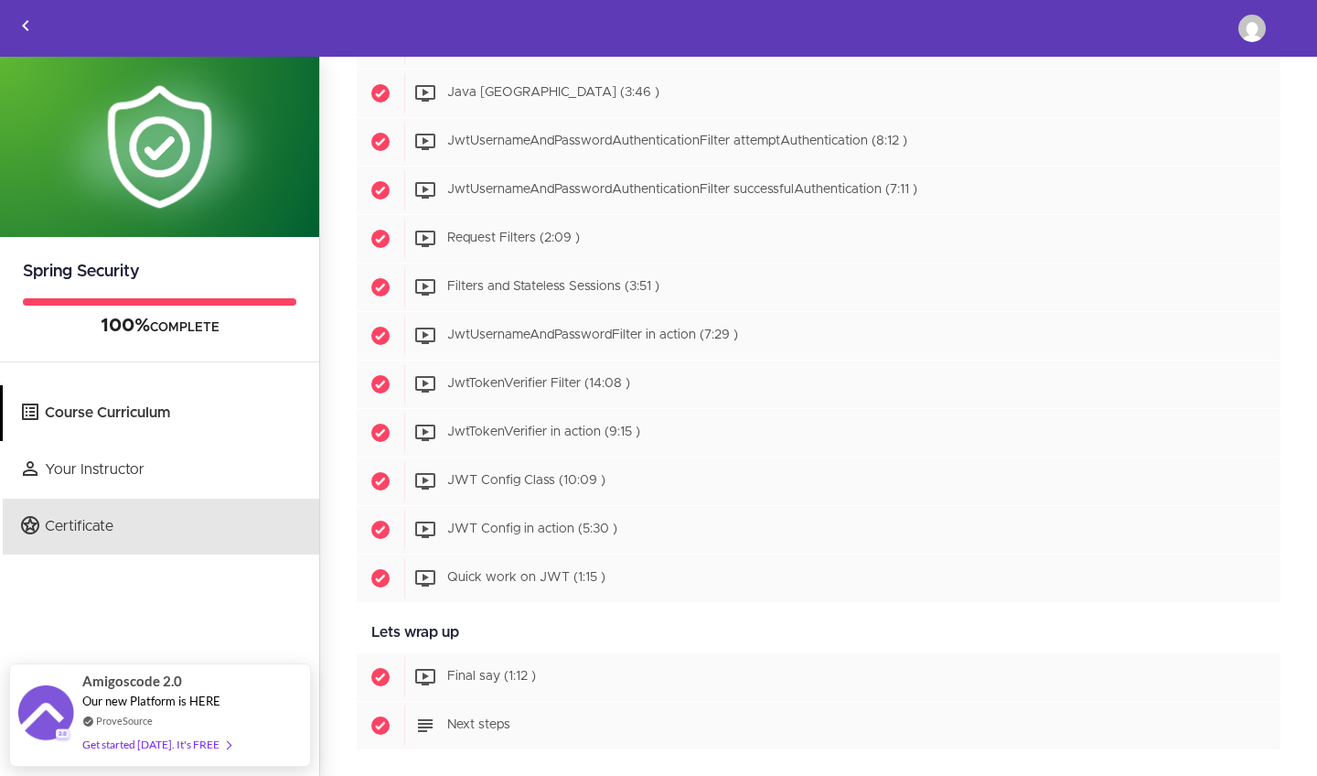
click at [159, 509] on link "Certificate" at bounding box center [161, 526] width 316 height 56
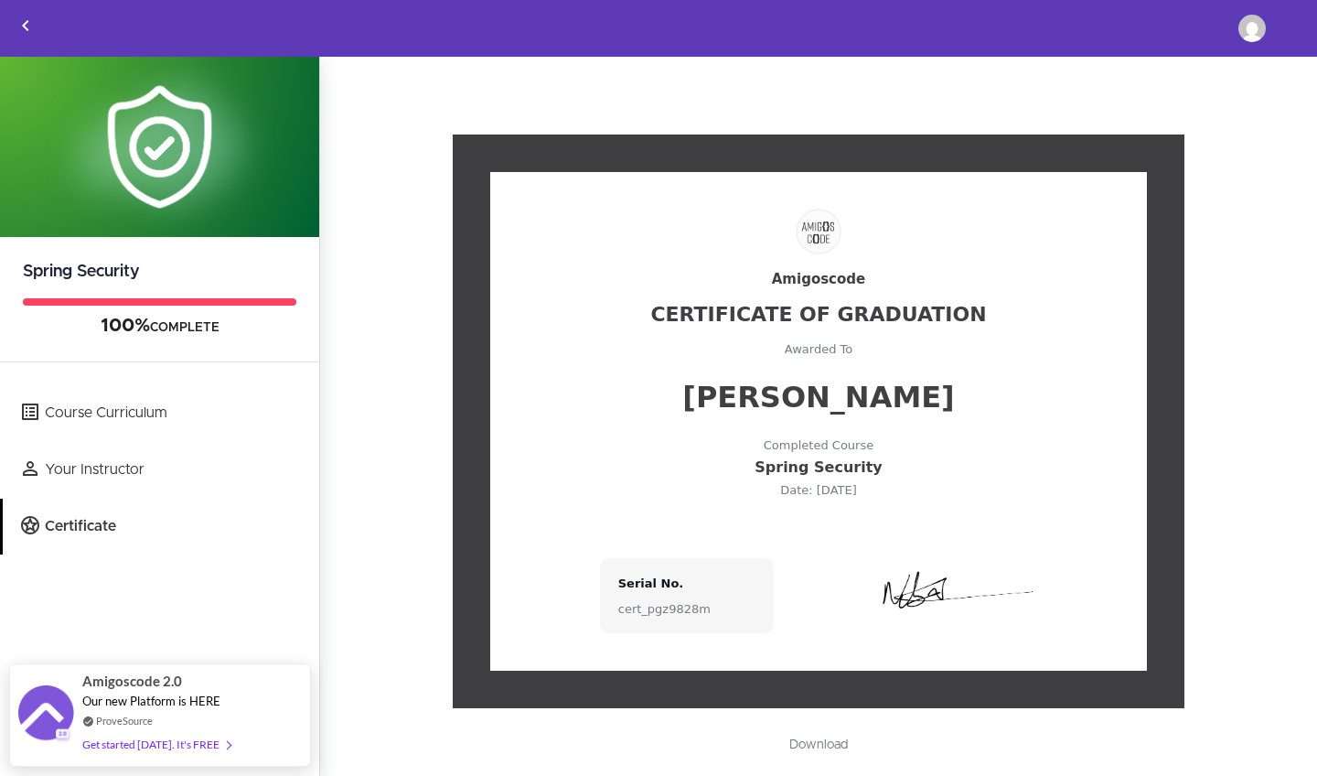
click at [810, 745] on link "Download" at bounding box center [818, 744] width 95 height 31
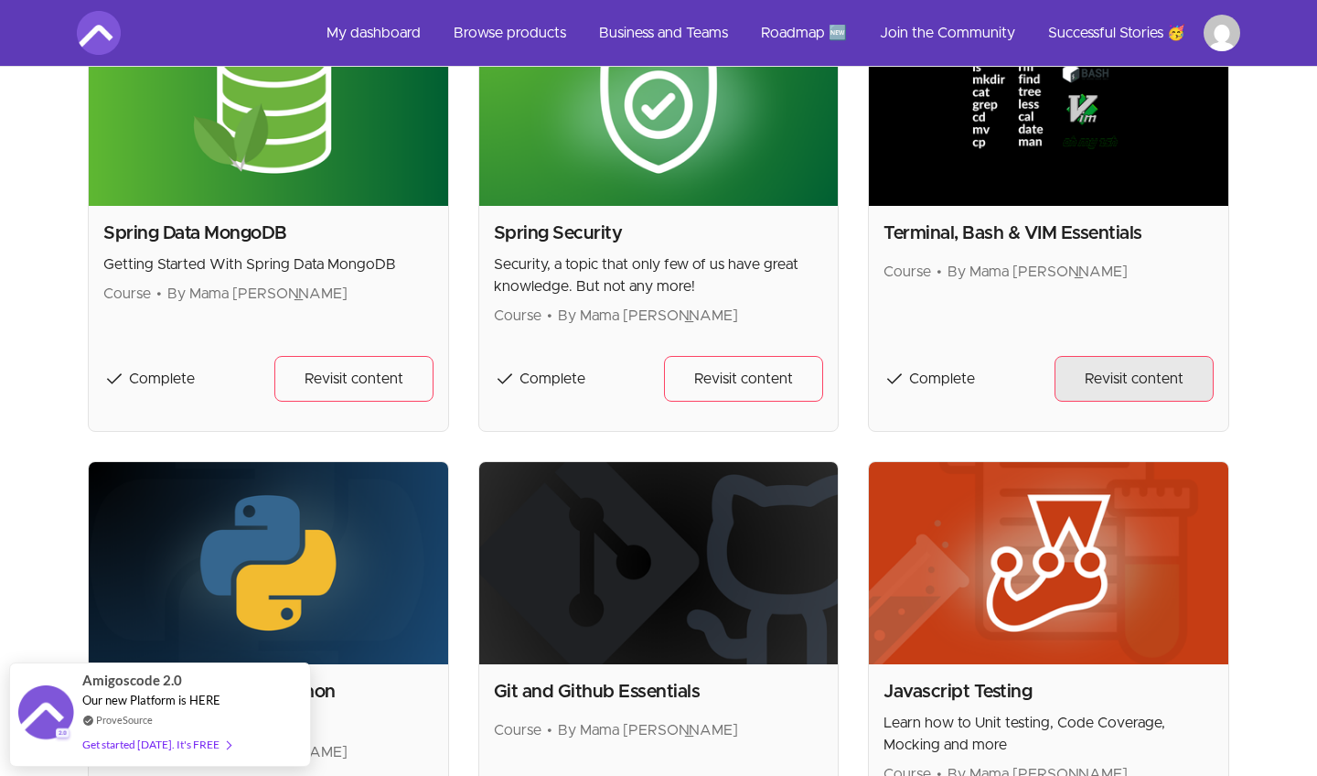
click at [1138, 388] on span "Revisit content" at bounding box center [1134, 379] width 99 height 22
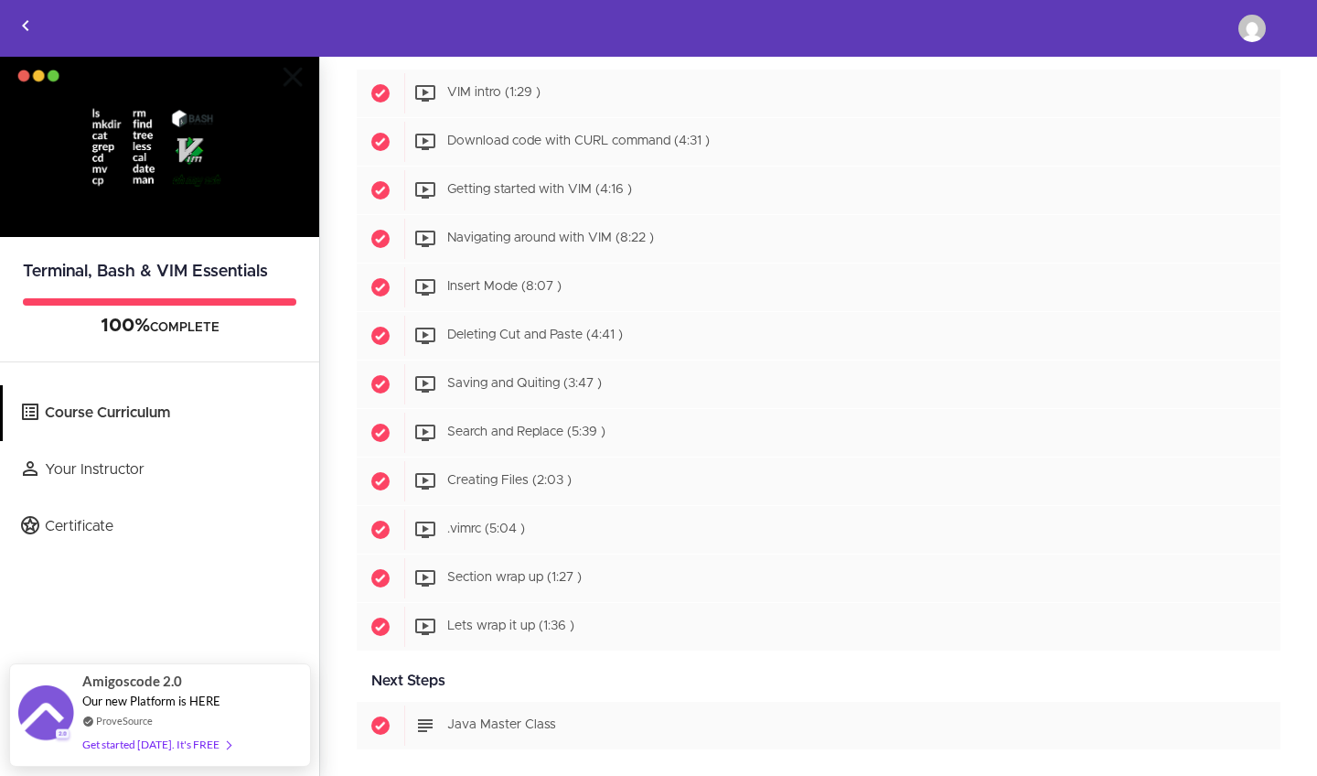
scroll to position [1274, 0]
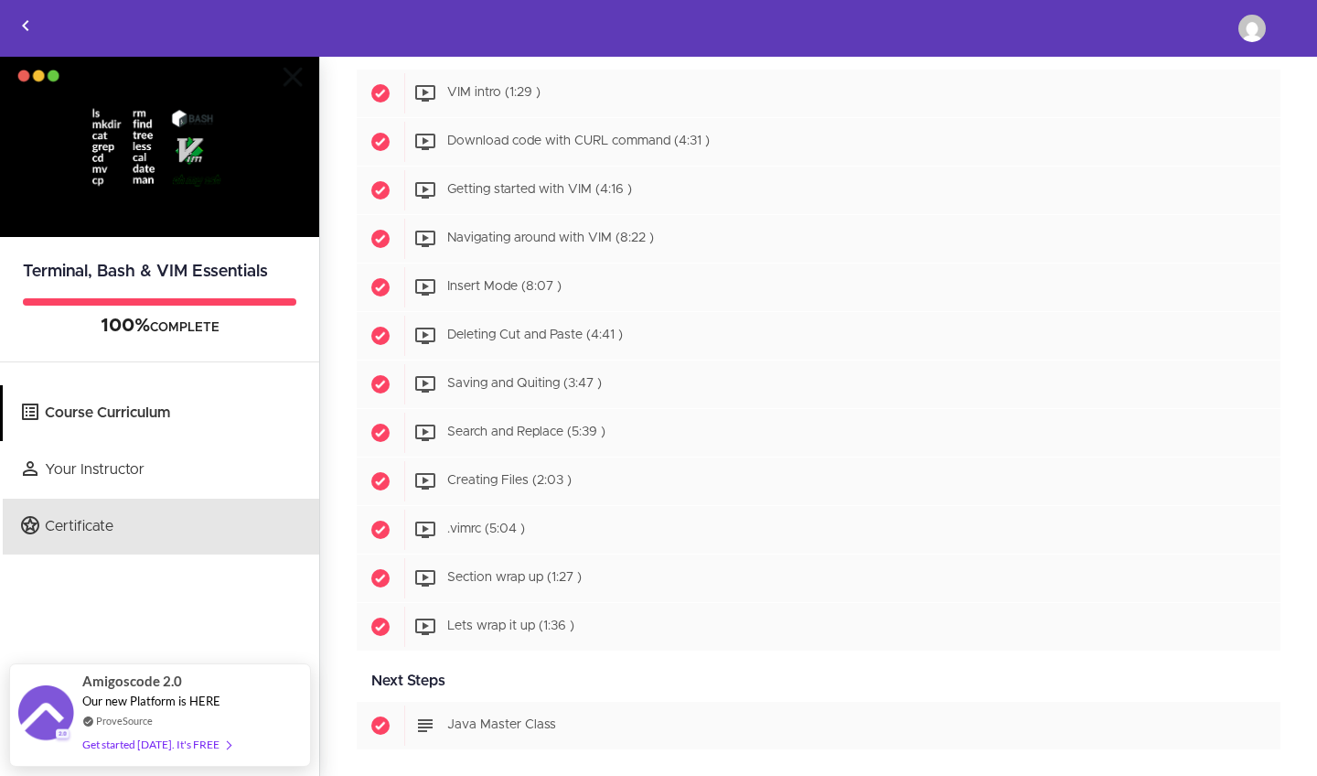
click at [167, 515] on link "Certificate" at bounding box center [161, 526] width 316 height 56
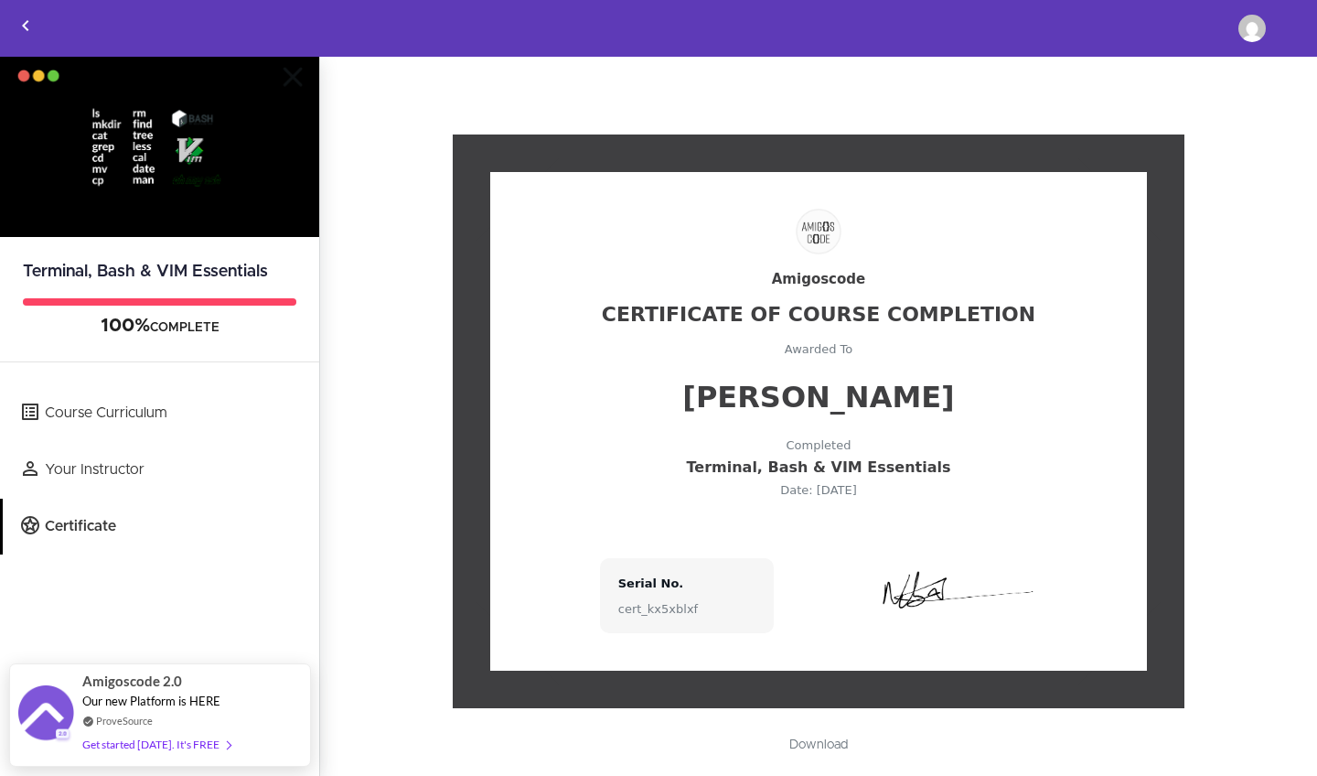
click at [829, 751] on link "Download" at bounding box center [818, 744] width 95 height 31
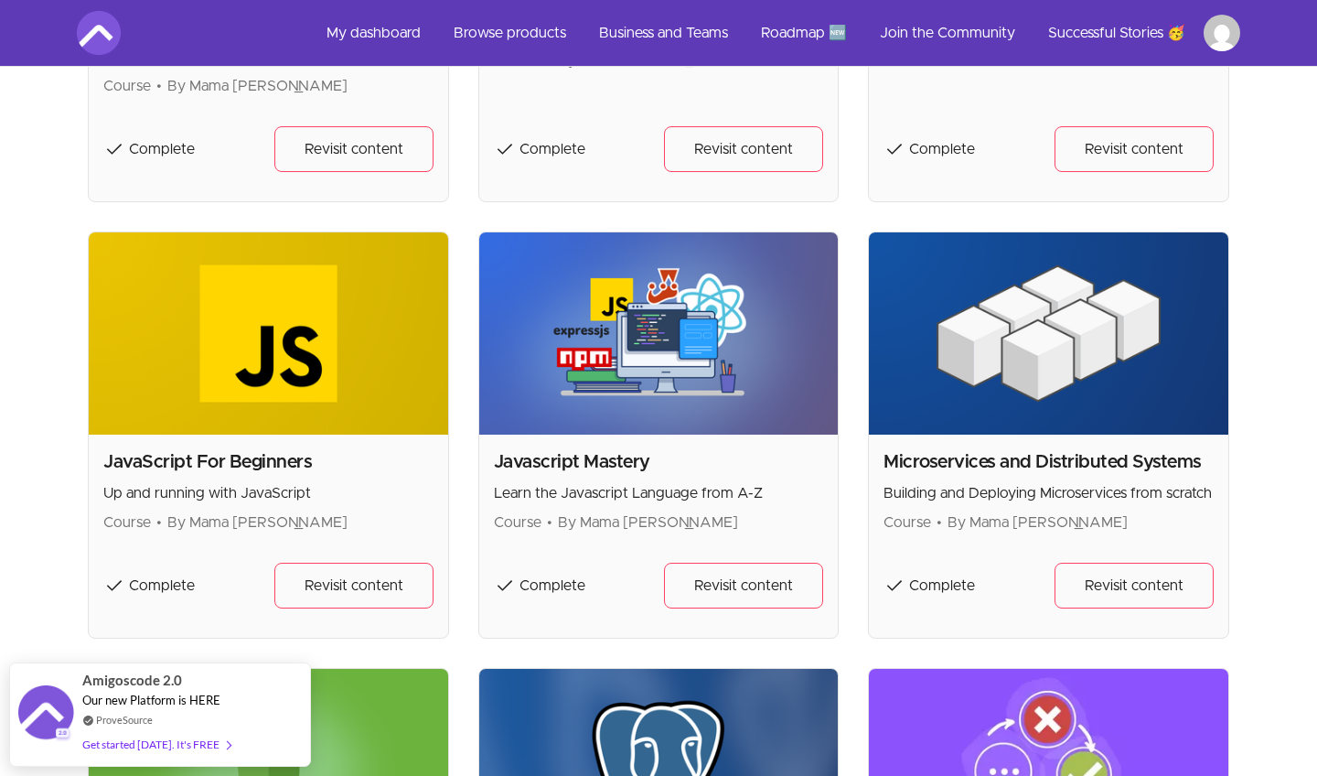
scroll to position [1187, 0]
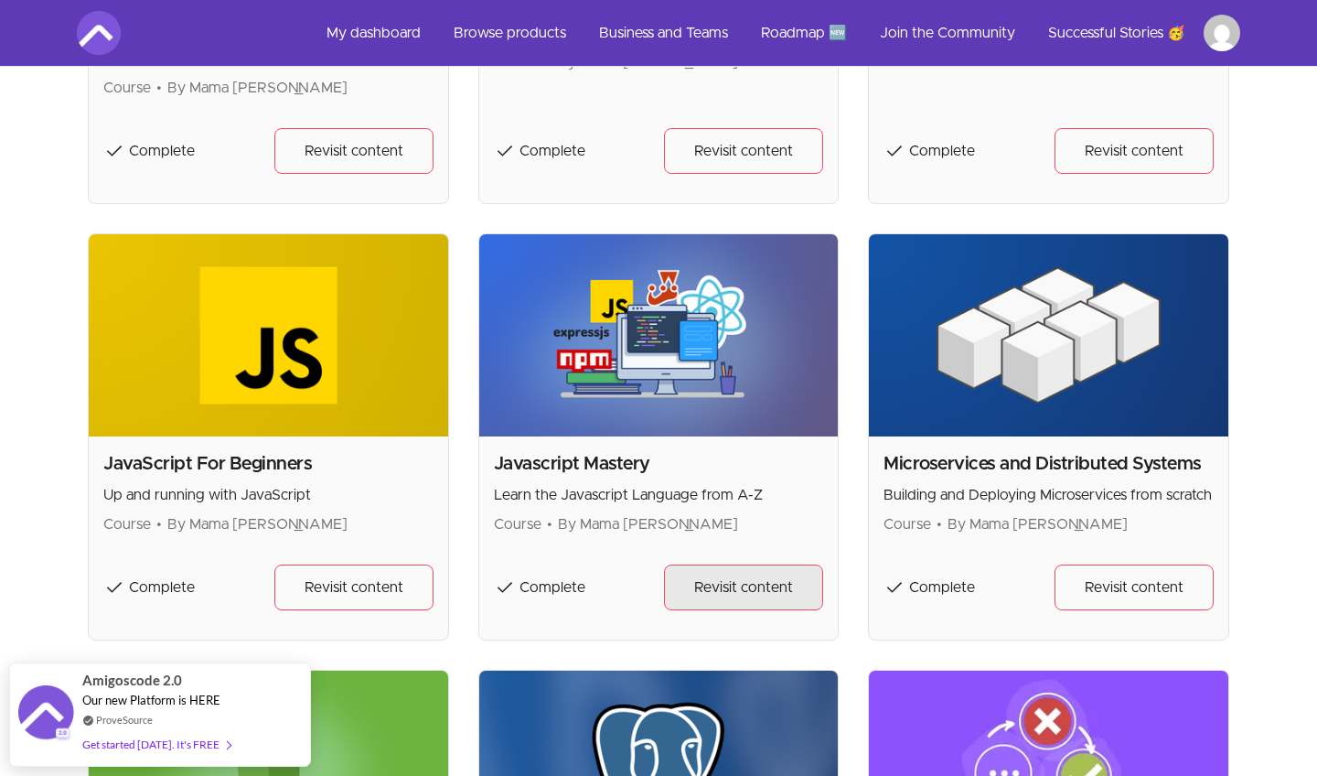
click at [722, 592] on span "Revisit content" at bounding box center [743, 587] width 99 height 22
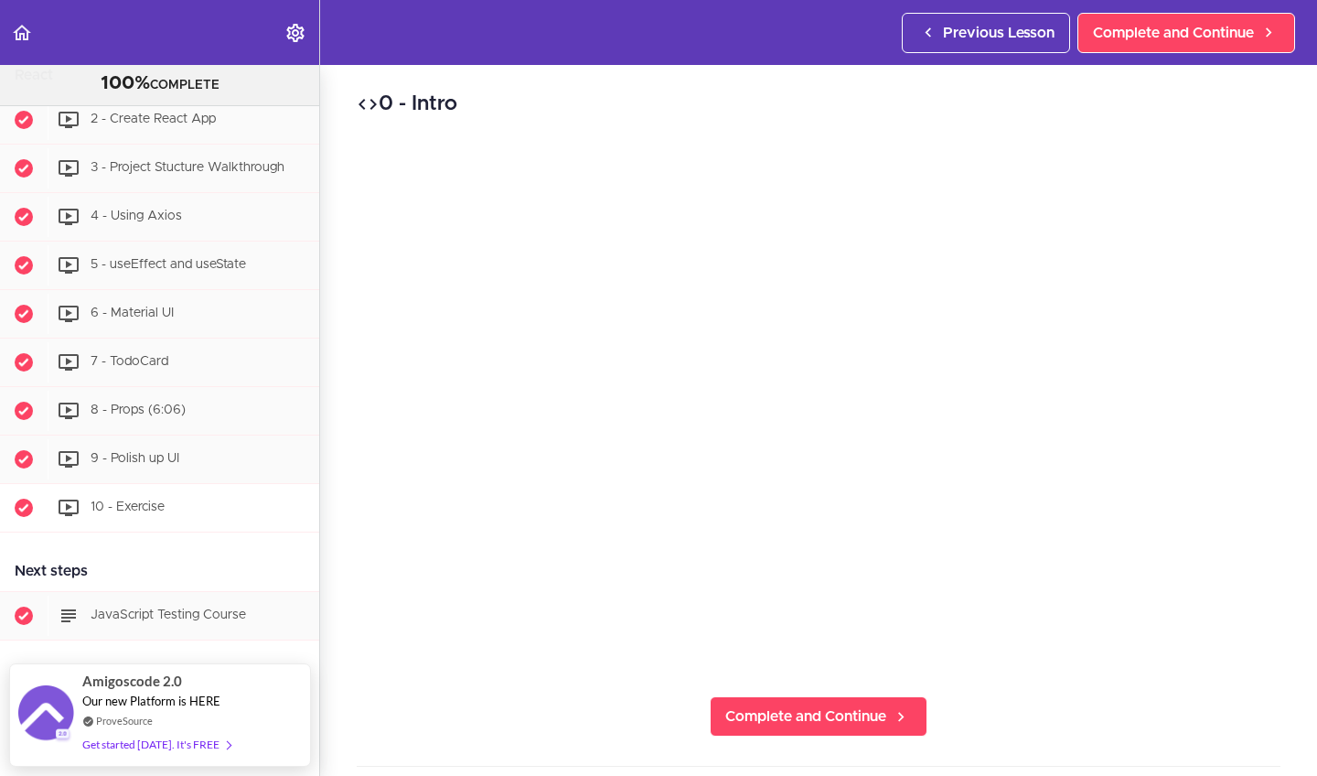
scroll to position [5930, 0]
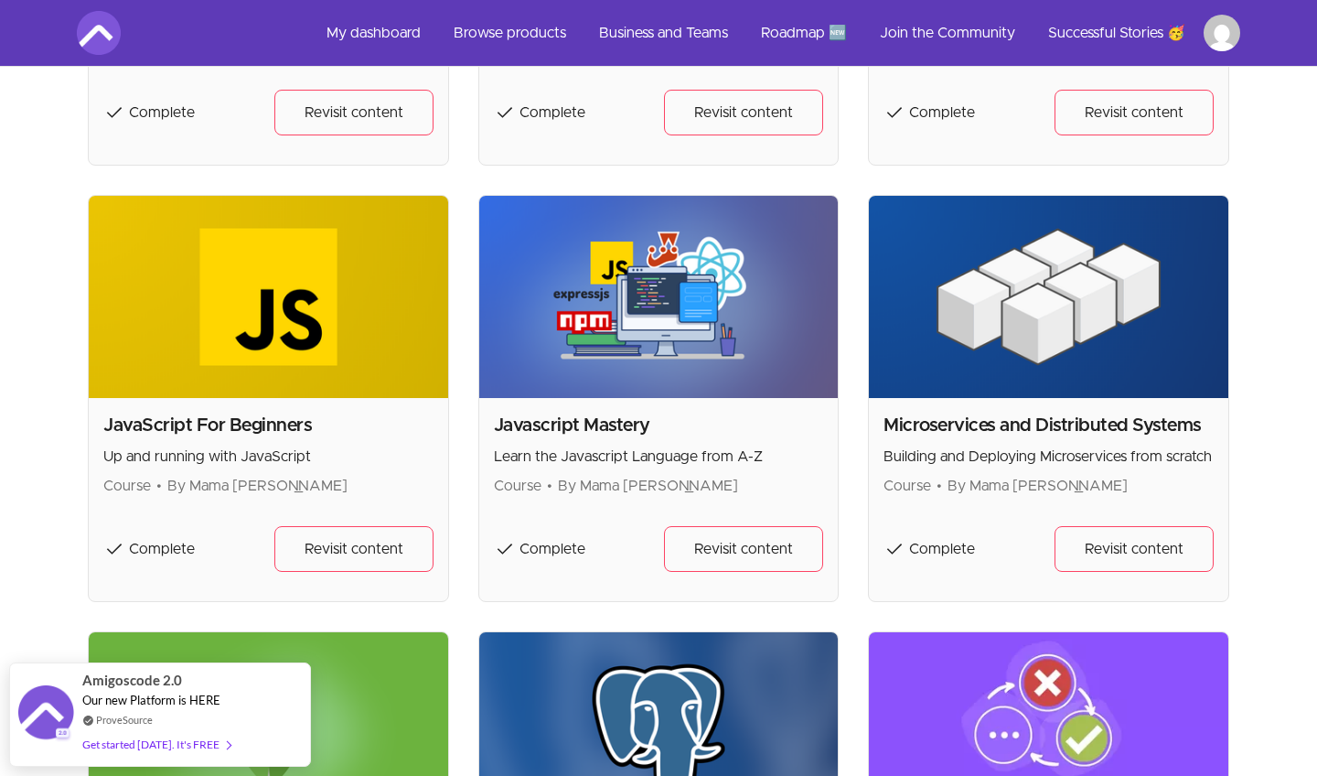
scroll to position [1314, 0]
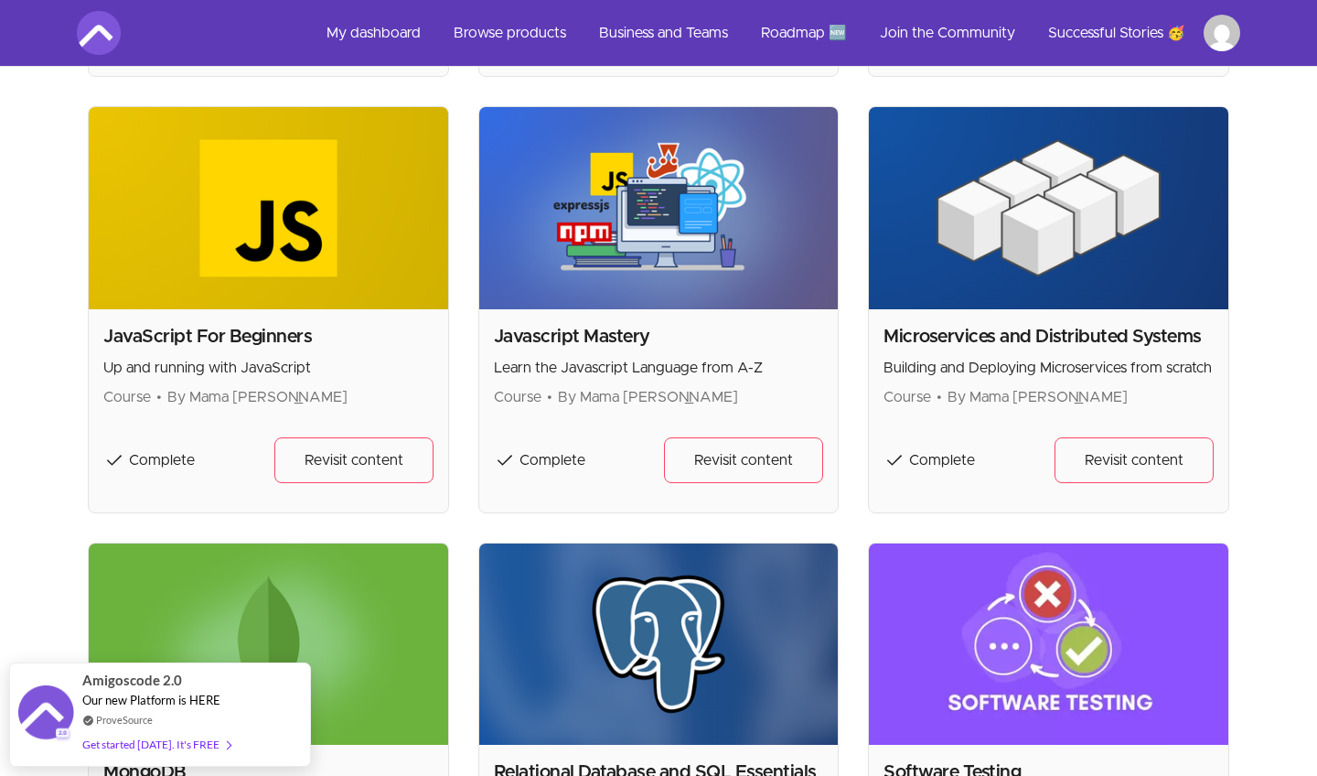
click at [555, 411] on div "Javascript Mastery Learn the Javascript Language from A-Z Course • By Mama [PER…" at bounding box center [658, 410] width 359 height 203
click at [725, 455] on span "Revisit content" at bounding box center [743, 460] width 99 height 22
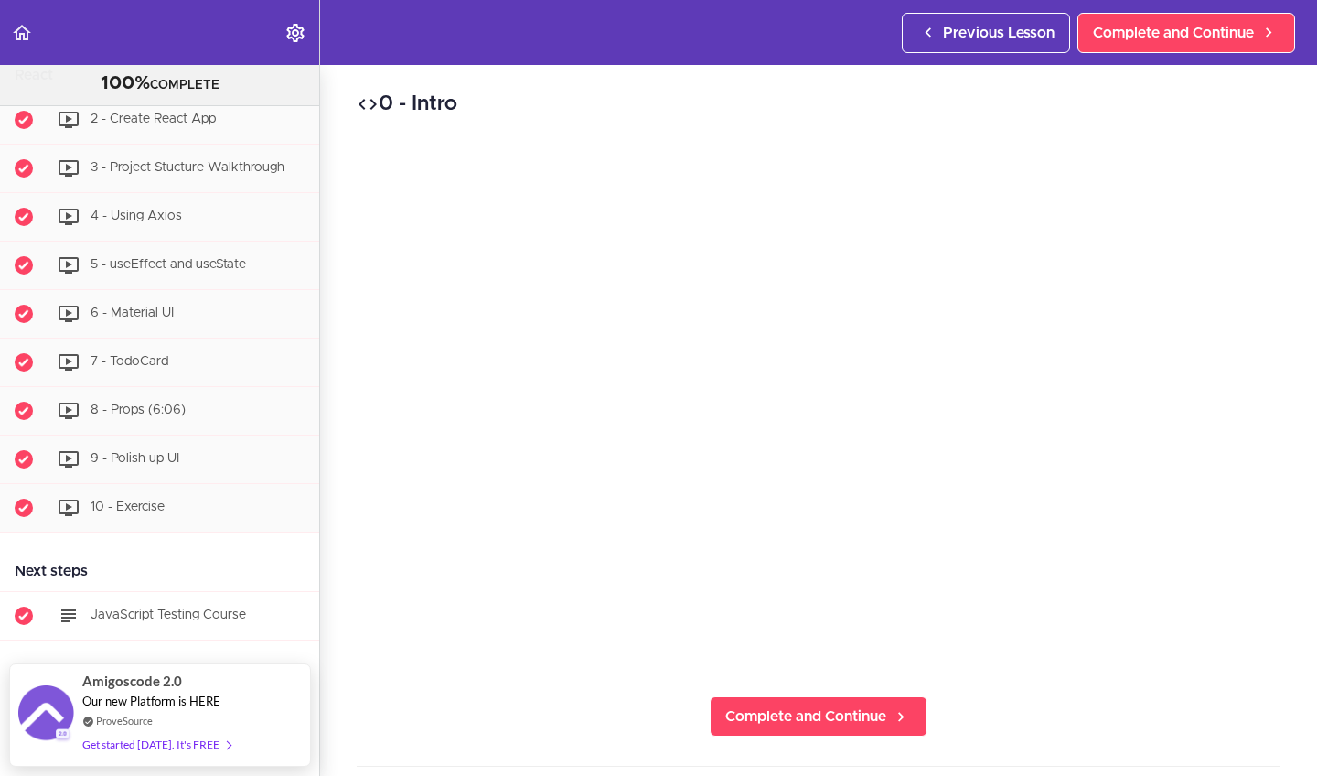
scroll to position [5930, 0]
click at [140, 597] on div "JavaScript Testing Course" at bounding box center [184, 616] width 272 height 40
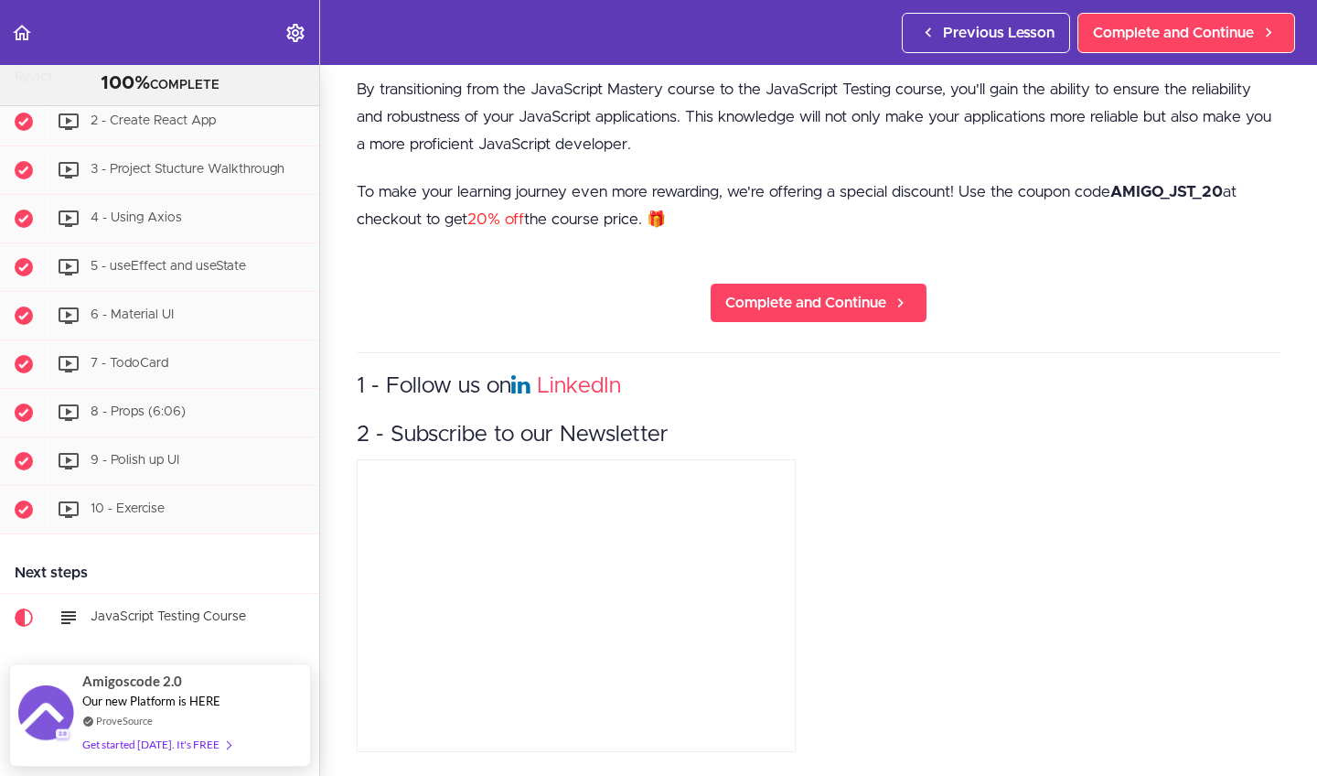
scroll to position [507, 0]
click at [874, 307] on span "Complete and Continue" at bounding box center [805, 303] width 161 height 22
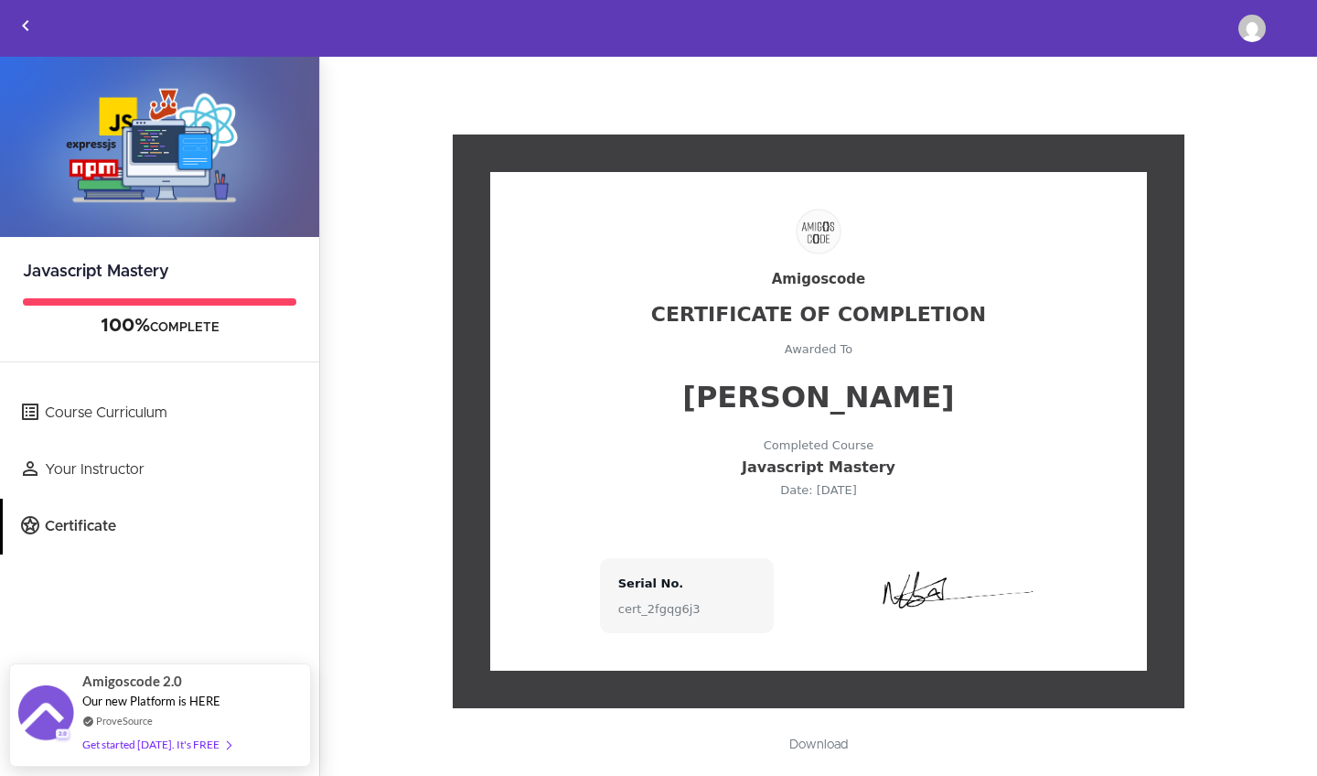
click at [827, 745] on link "Download" at bounding box center [818, 744] width 95 height 31
